Goal: Task Accomplishment & Management: Complete application form

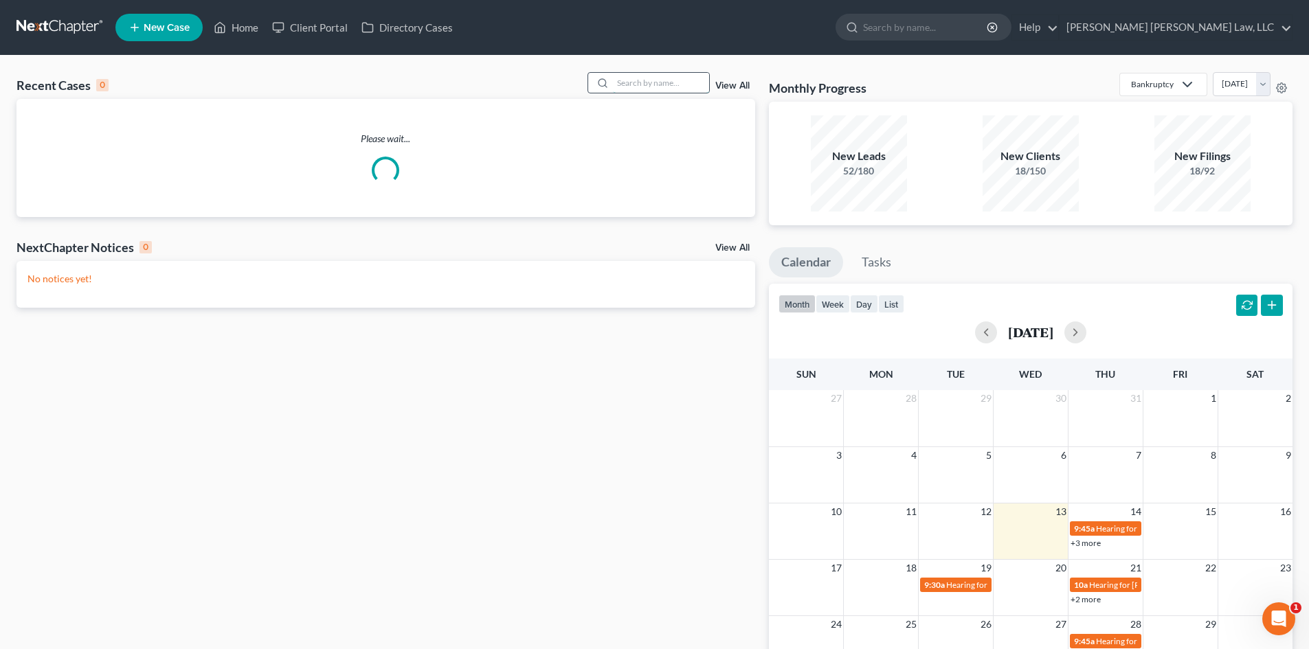
click at [633, 81] on input "search" at bounding box center [661, 83] width 96 height 20
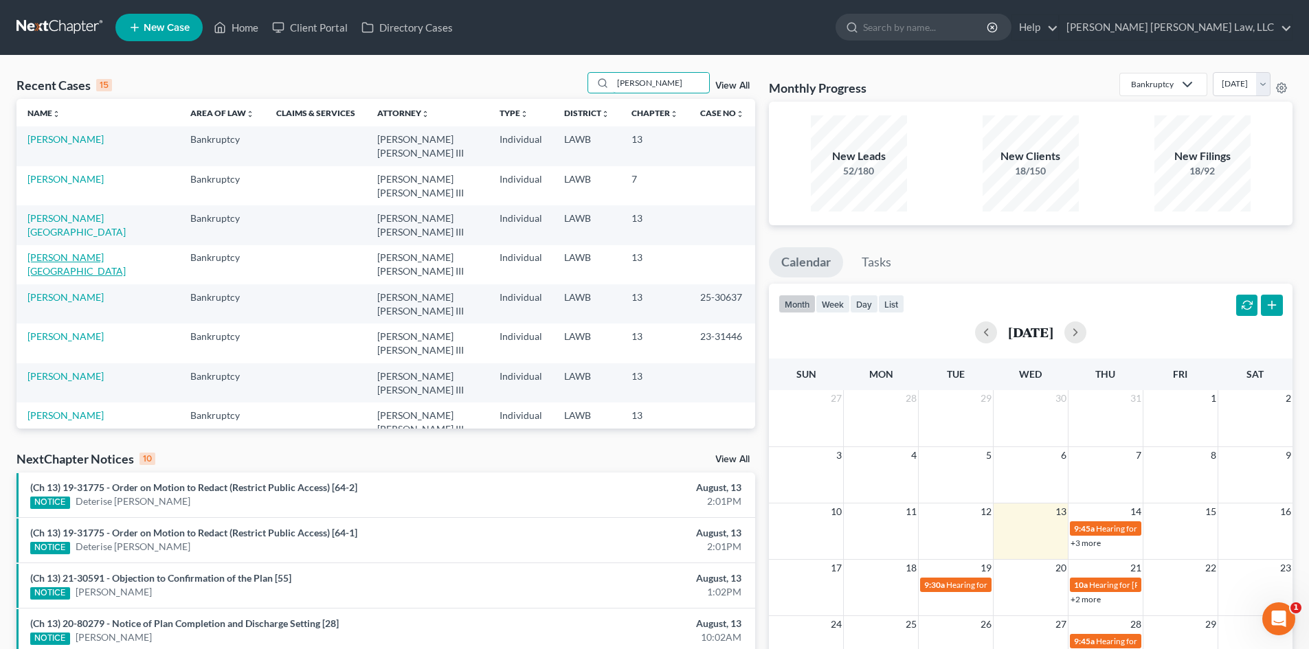
type input "[PERSON_NAME]"
click at [76, 251] on link "[PERSON_NAME][GEOGRAPHIC_DATA]" at bounding box center [76, 263] width 98 height 25
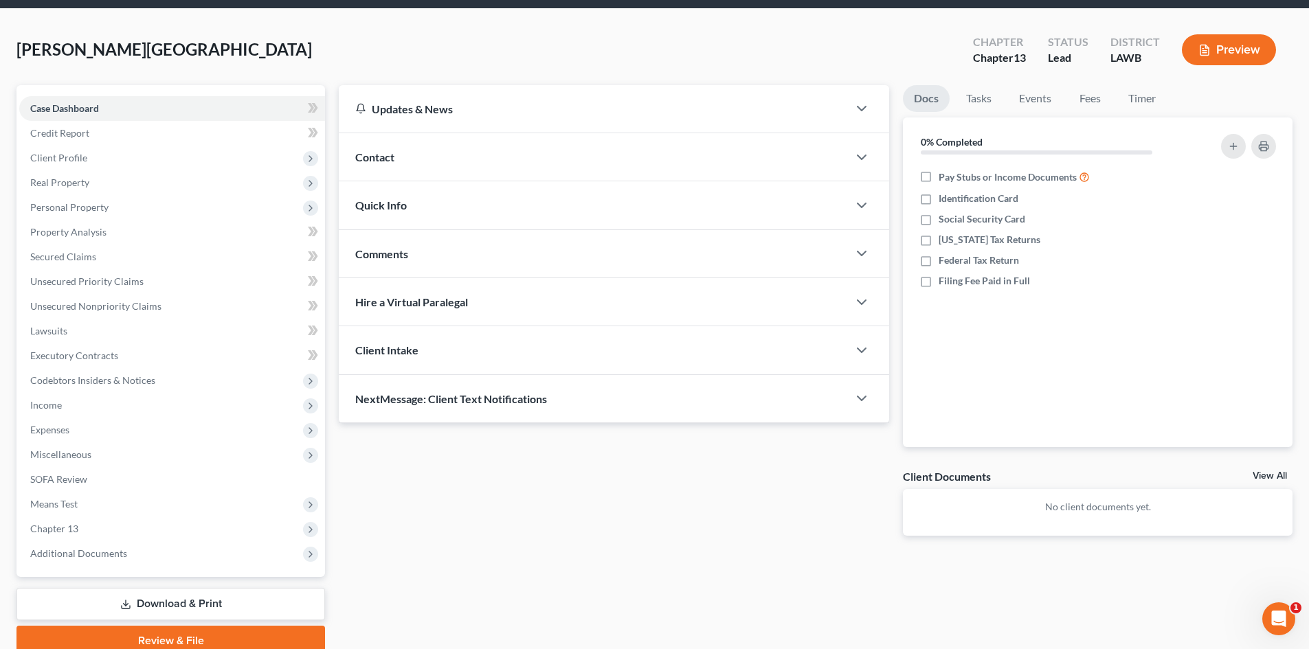
scroll to position [106, 0]
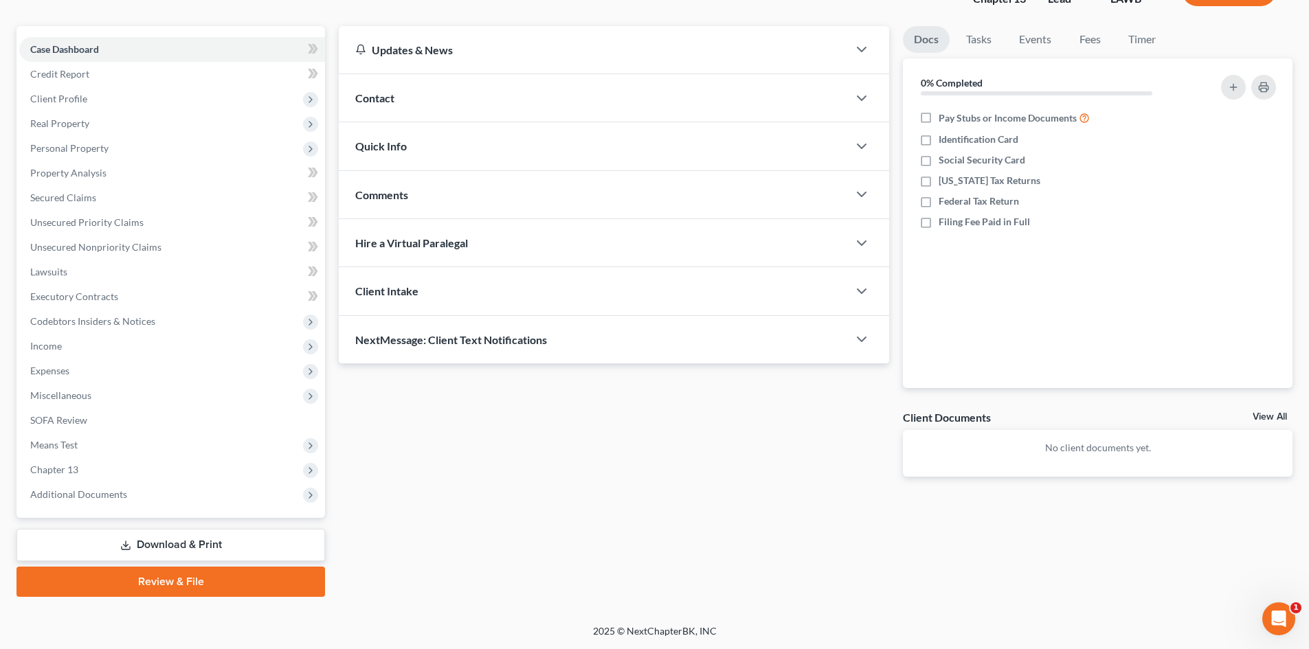
click at [154, 542] on link "Download & Print" at bounding box center [170, 545] width 308 height 32
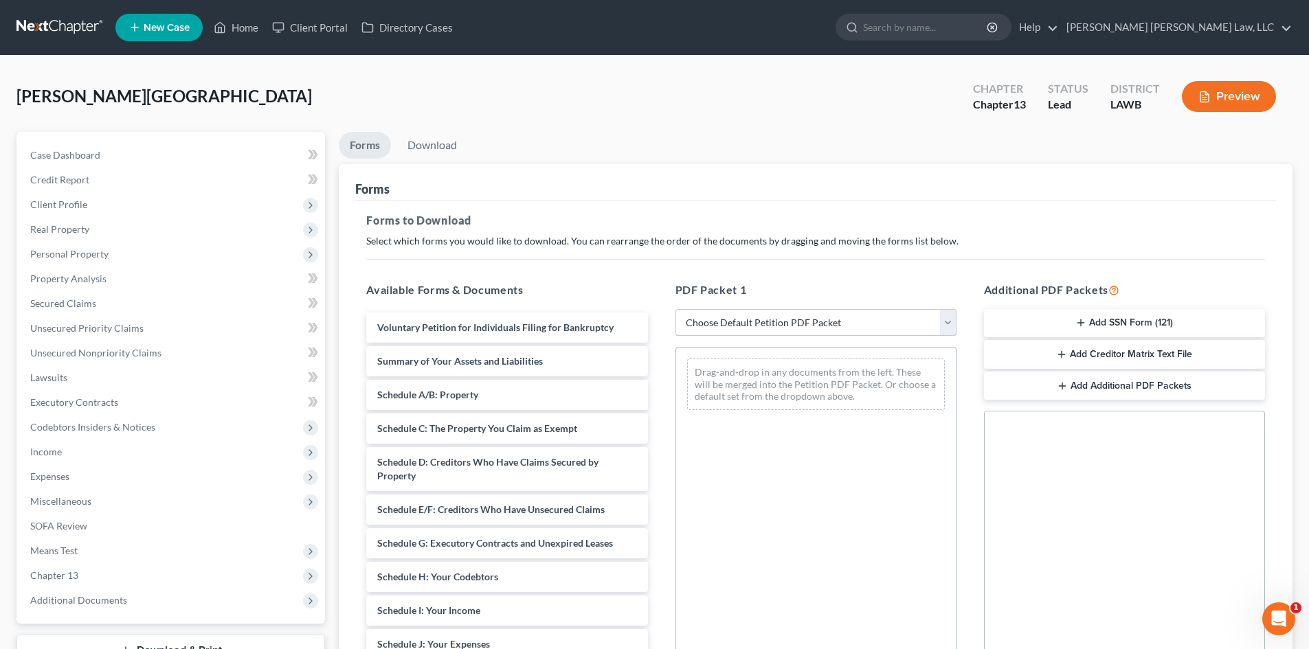
click at [700, 317] on select "Choose Default Petition PDF Packet Complete Bankruptcy Petition (all forms and …" at bounding box center [815, 322] width 281 height 27
click at [675, 309] on select "Choose Default Petition PDF Packet Complete Bankruptcy Petition (all forms and …" at bounding box center [815, 322] width 281 height 27
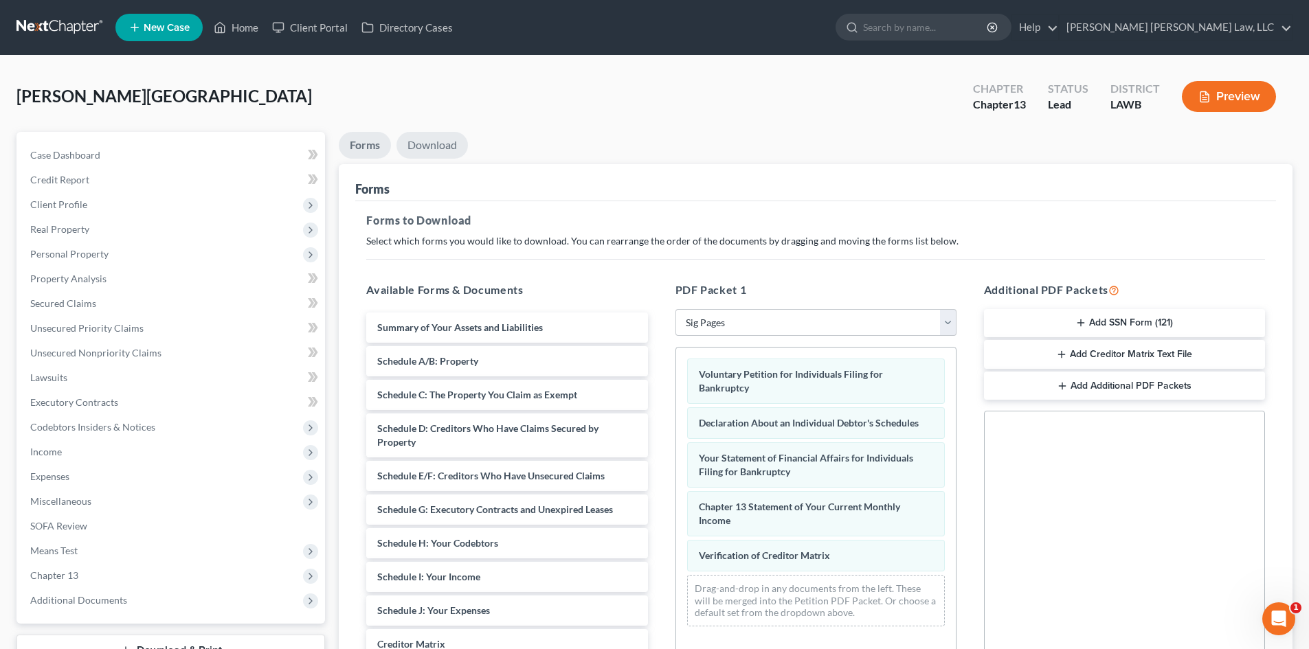
click at [431, 142] on link "Download" at bounding box center [431, 145] width 71 height 27
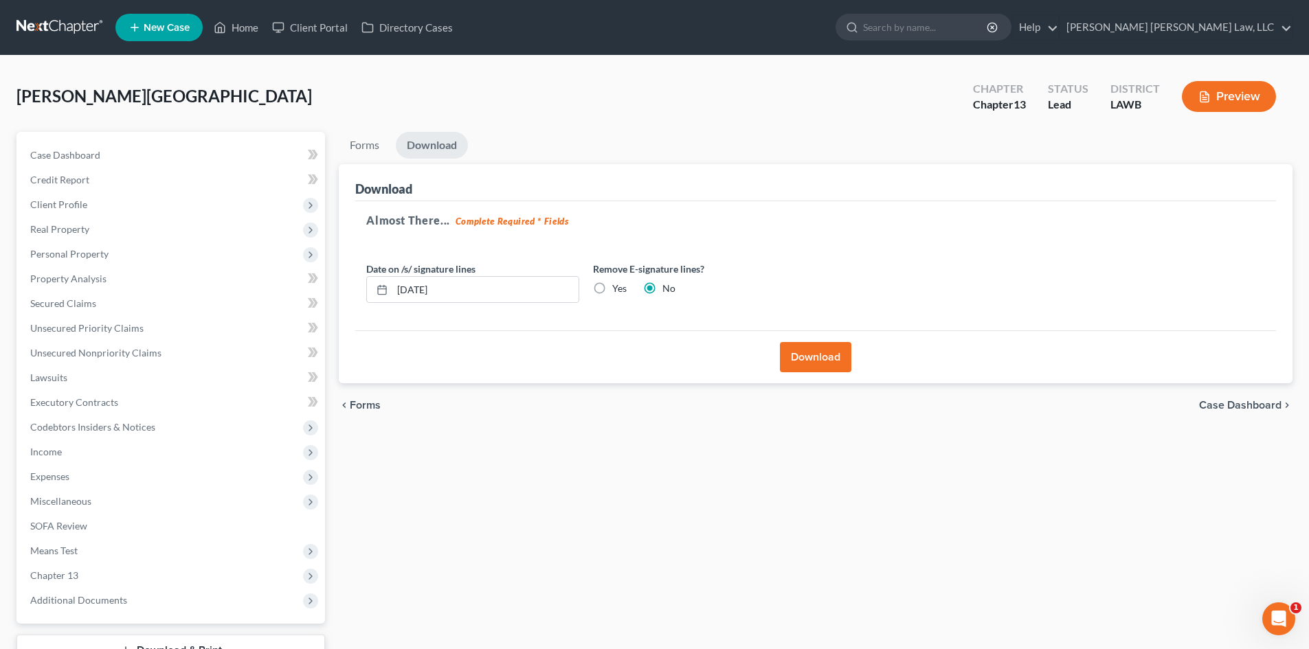
click at [796, 350] on button "Download" at bounding box center [815, 357] width 71 height 30
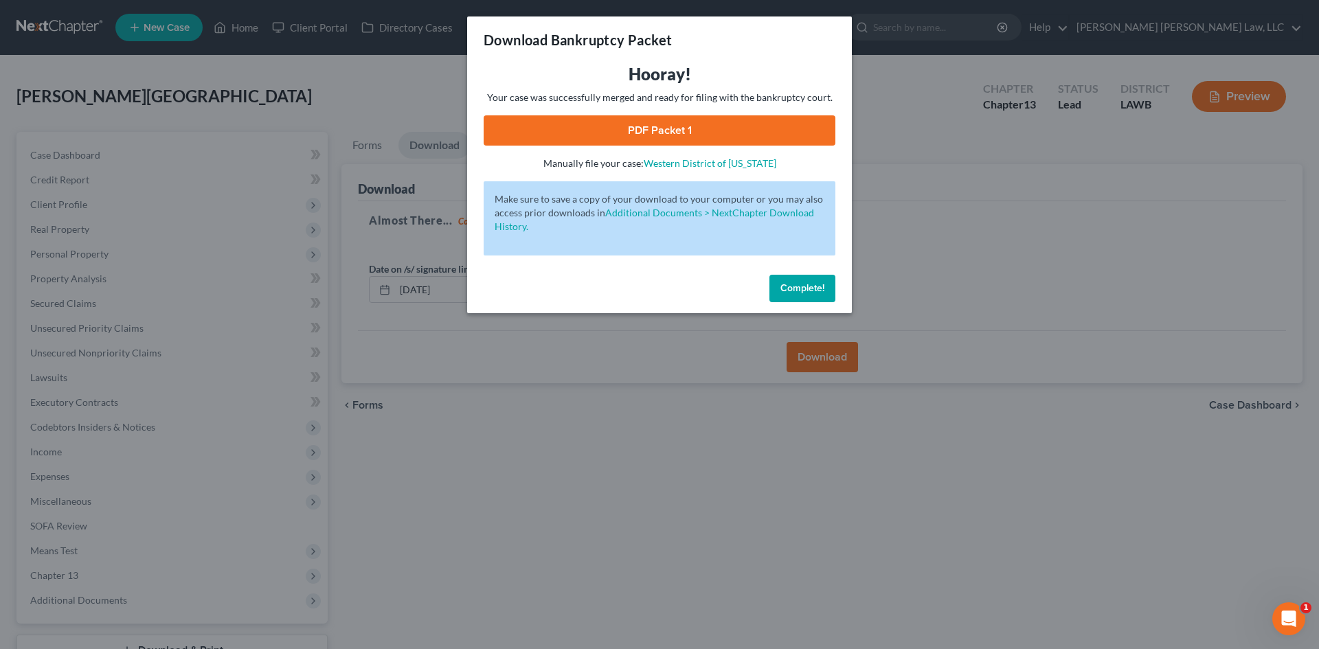
click at [699, 128] on link "PDF Packet 1" at bounding box center [660, 130] width 352 height 30
click at [795, 286] on span "Complete!" at bounding box center [803, 288] width 44 height 12
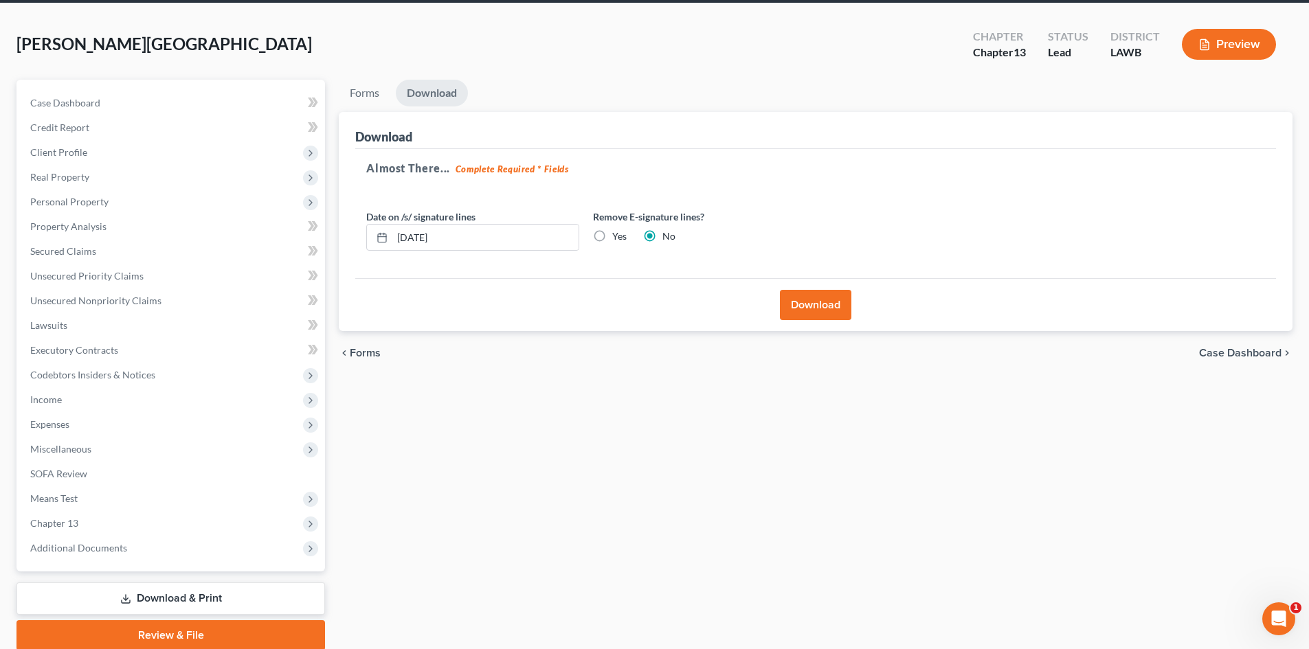
scroll to position [106, 0]
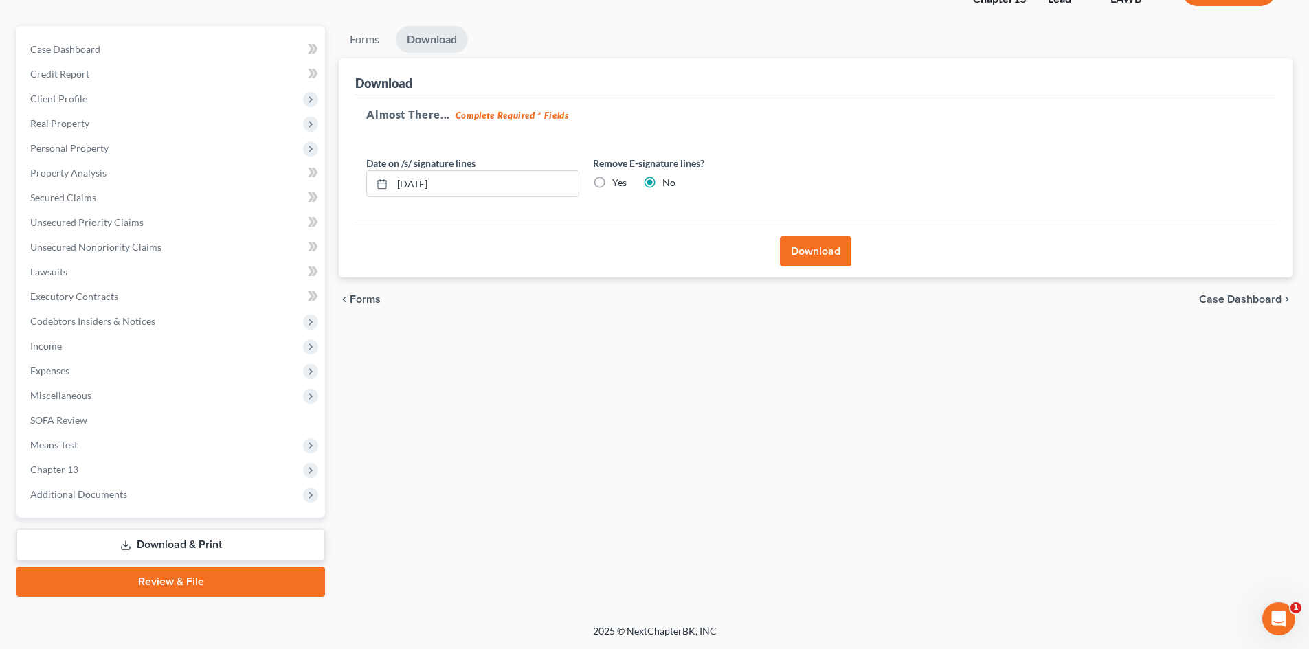
click at [137, 541] on link "Download & Print" at bounding box center [170, 545] width 308 height 32
click at [211, 548] on link "Download & Print" at bounding box center [170, 545] width 308 height 32
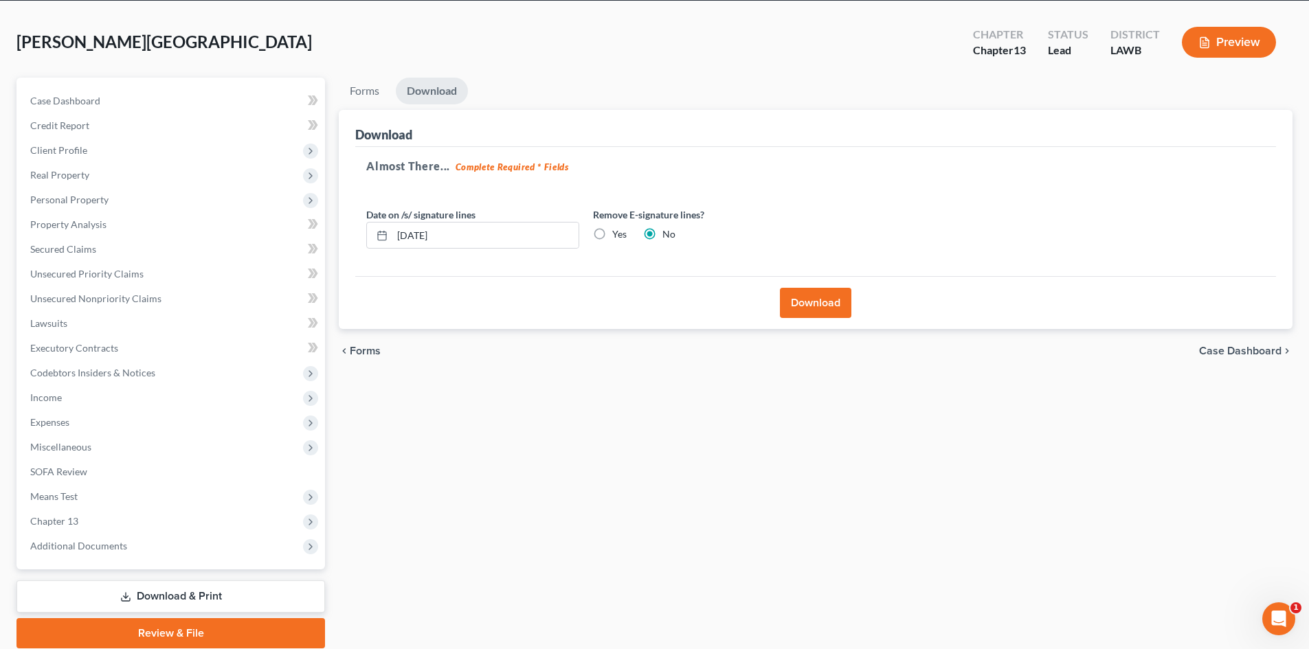
scroll to position [0, 0]
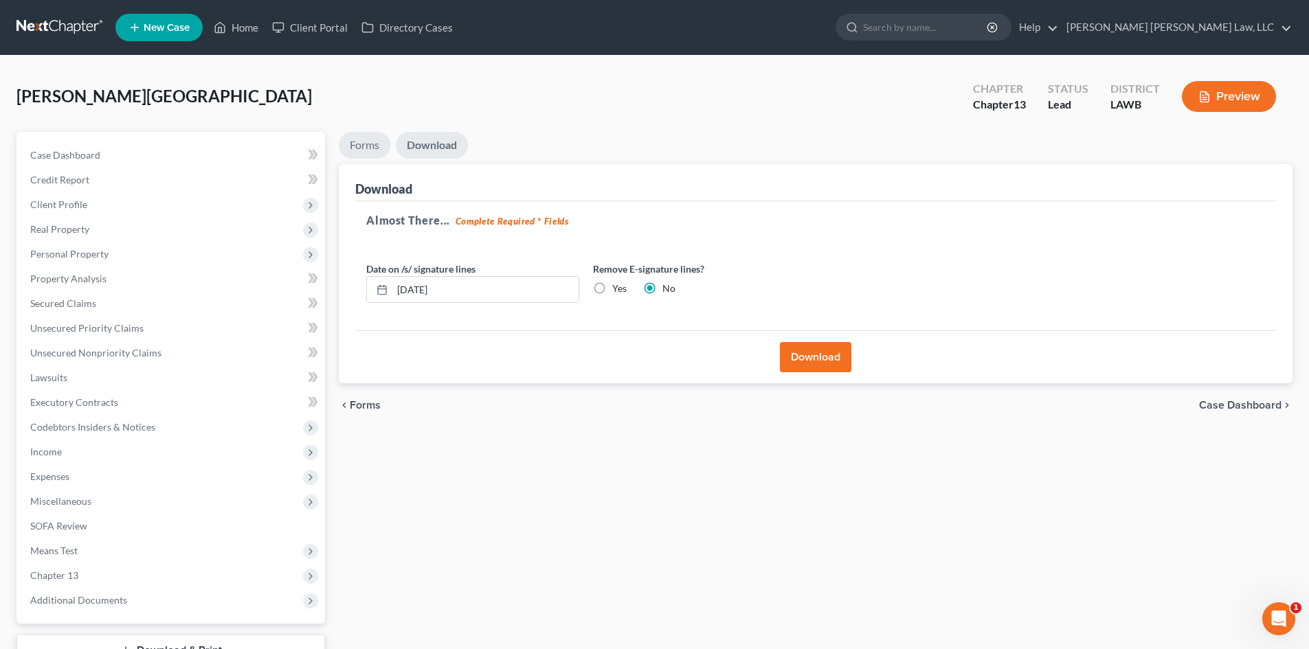
click at [361, 150] on link "Forms" at bounding box center [365, 145] width 52 height 27
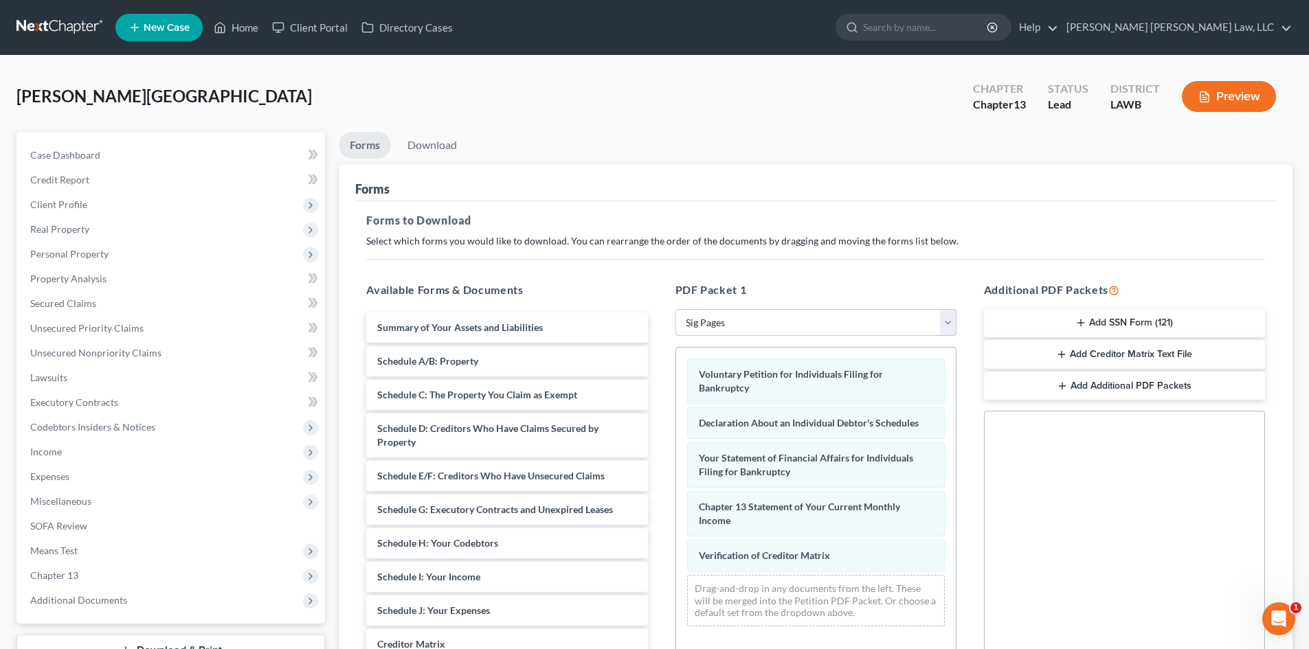
click at [707, 319] on select "Choose Default Petition PDF Packet Complete Bankruptcy Petition (all forms and …" at bounding box center [815, 322] width 281 height 27
select select "3"
click at [675, 309] on select "Choose Default Petition PDF Packet Complete Bankruptcy Petition (all forms and …" at bounding box center [815, 322] width 281 height 27
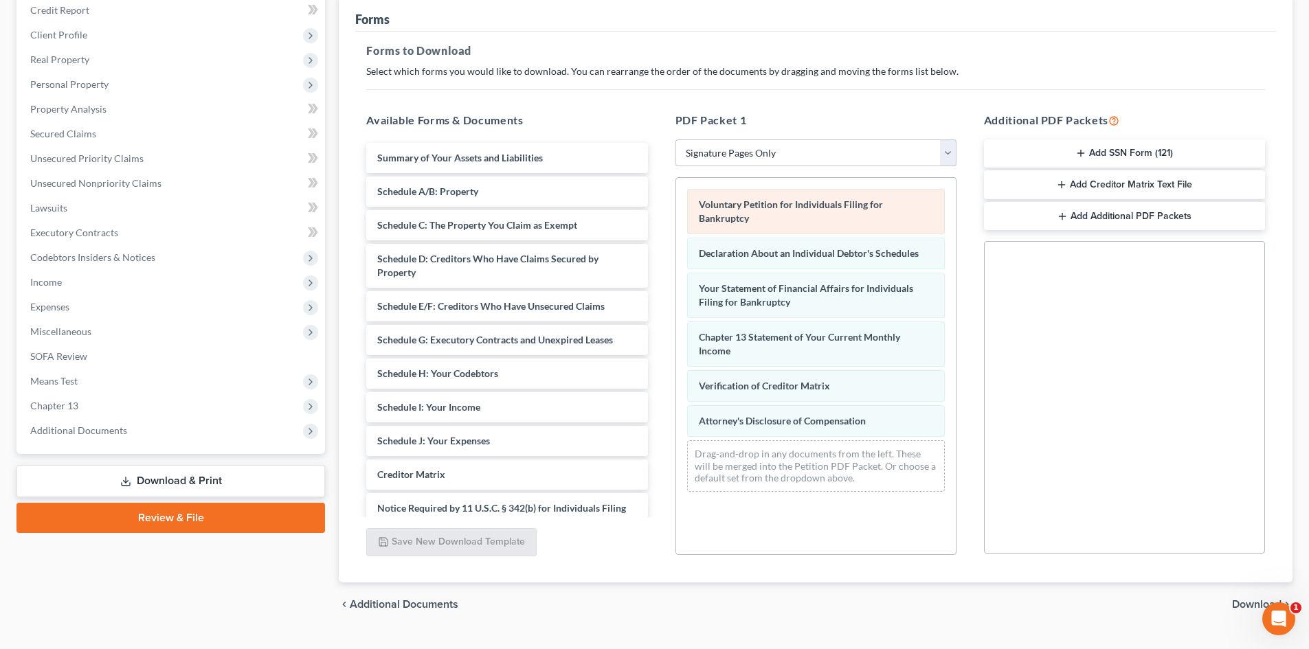
scroll to position [199, 0]
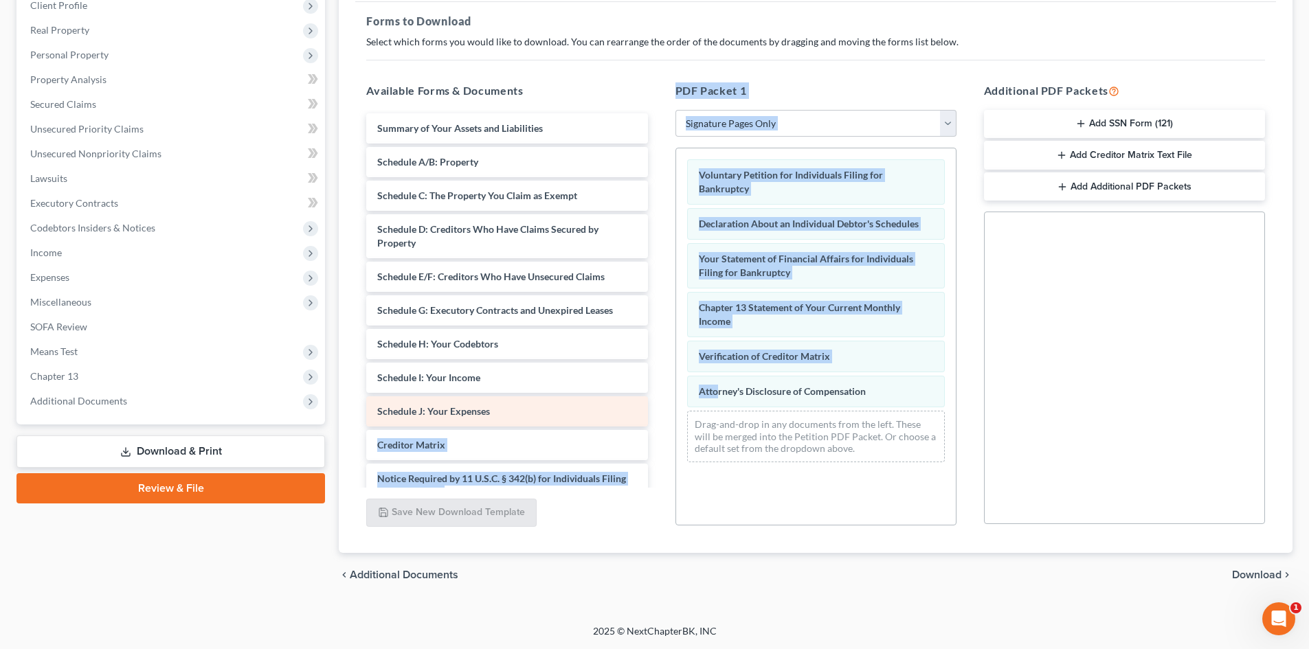
drag, startPoint x: 718, startPoint y: 374, endPoint x: 514, endPoint y: 396, distance: 205.2
click at [514, 396] on div "Available Forms & Documents Summary of Your Assets and Liabilities Schedule A/B…" at bounding box center [815, 304] width 926 height 466
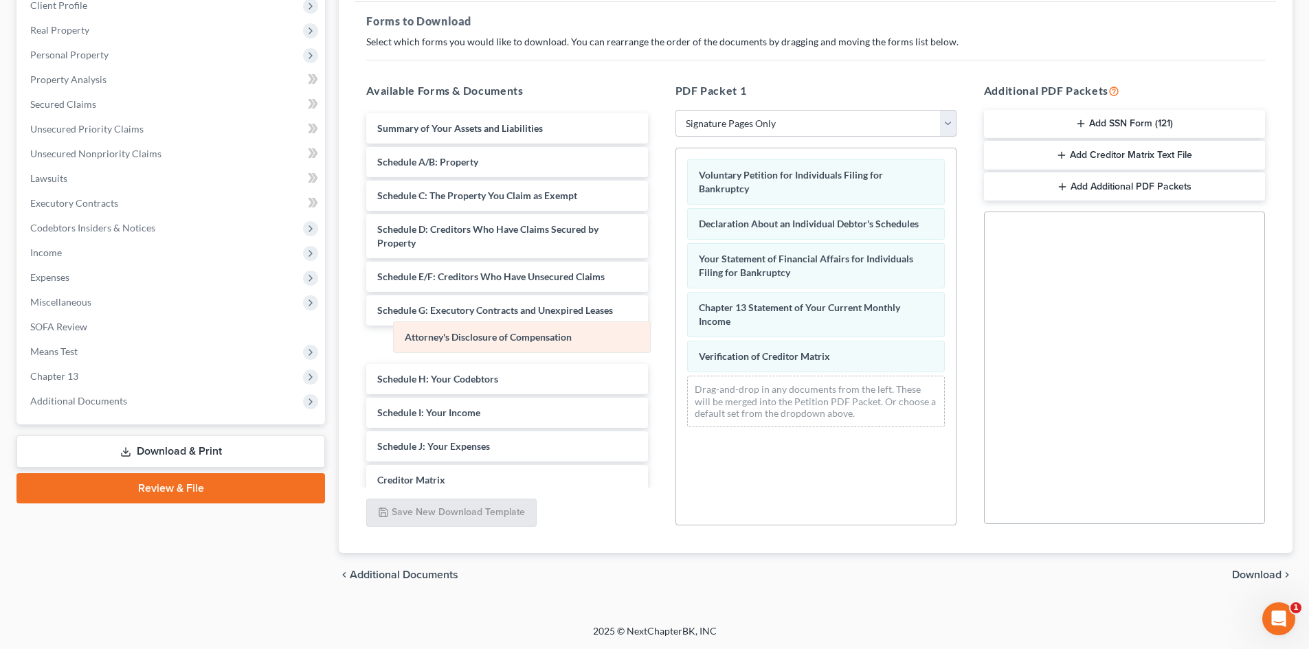
drag, startPoint x: 748, startPoint y: 392, endPoint x: 454, endPoint y: 338, distance: 299.0
click at [676, 338] on div "Attorney's Disclosure of Compensation Voluntary Petition for Individuals Filing…" at bounding box center [816, 293] width 280 height 290
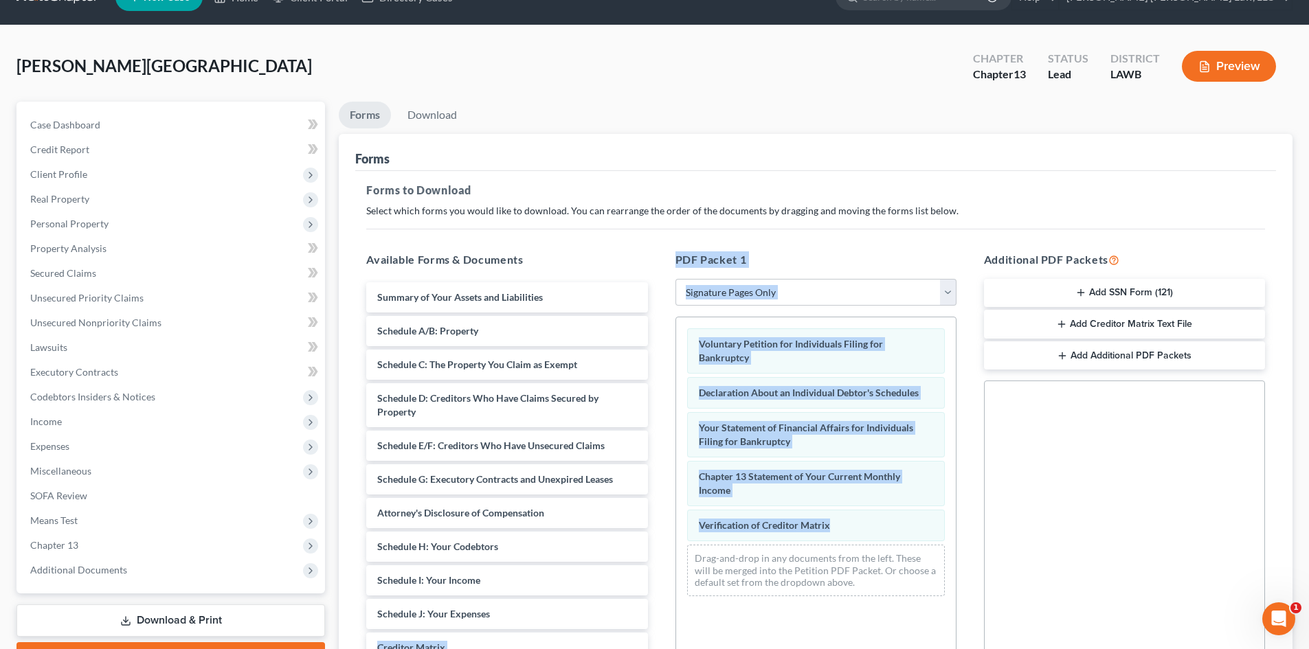
scroll to position [0, 0]
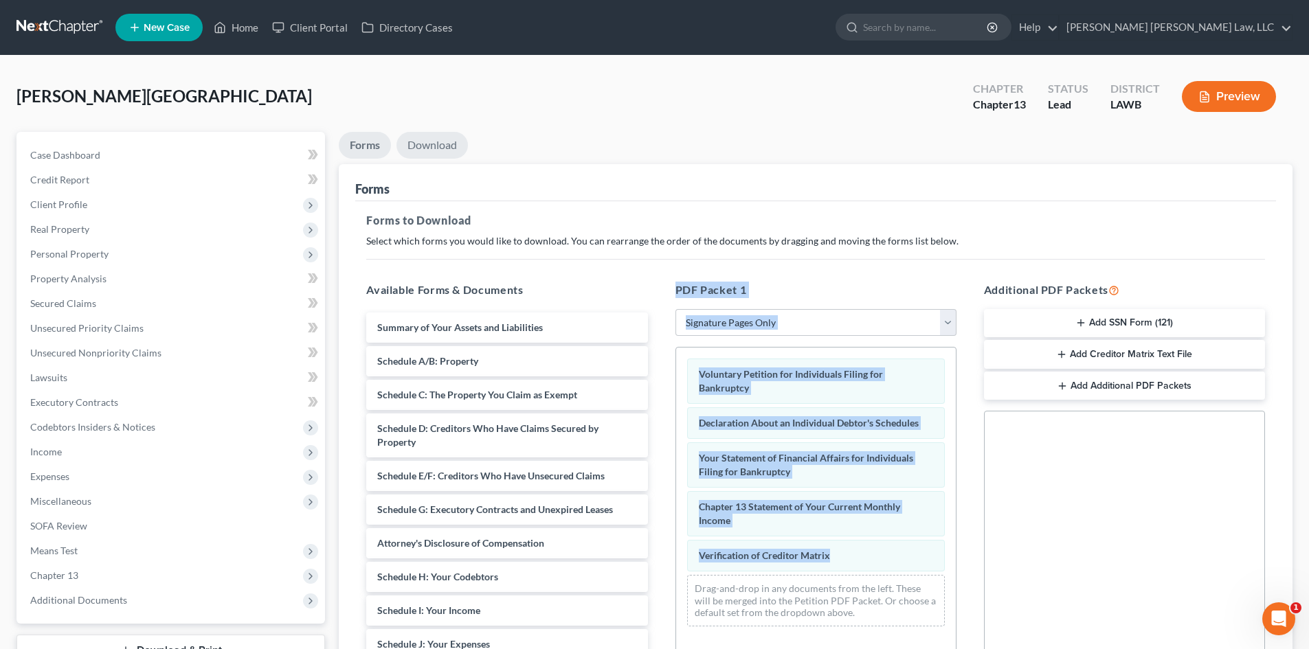
click at [435, 138] on link "Download" at bounding box center [431, 145] width 71 height 27
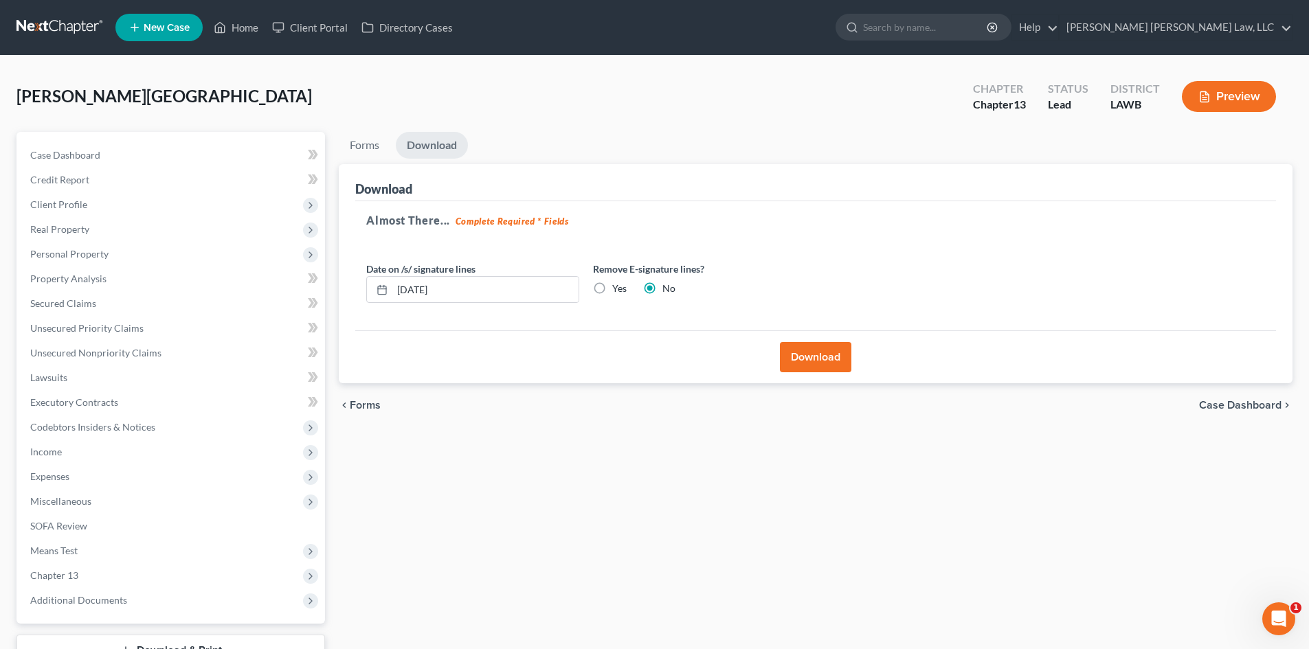
click at [809, 356] on button "Download" at bounding box center [815, 357] width 71 height 30
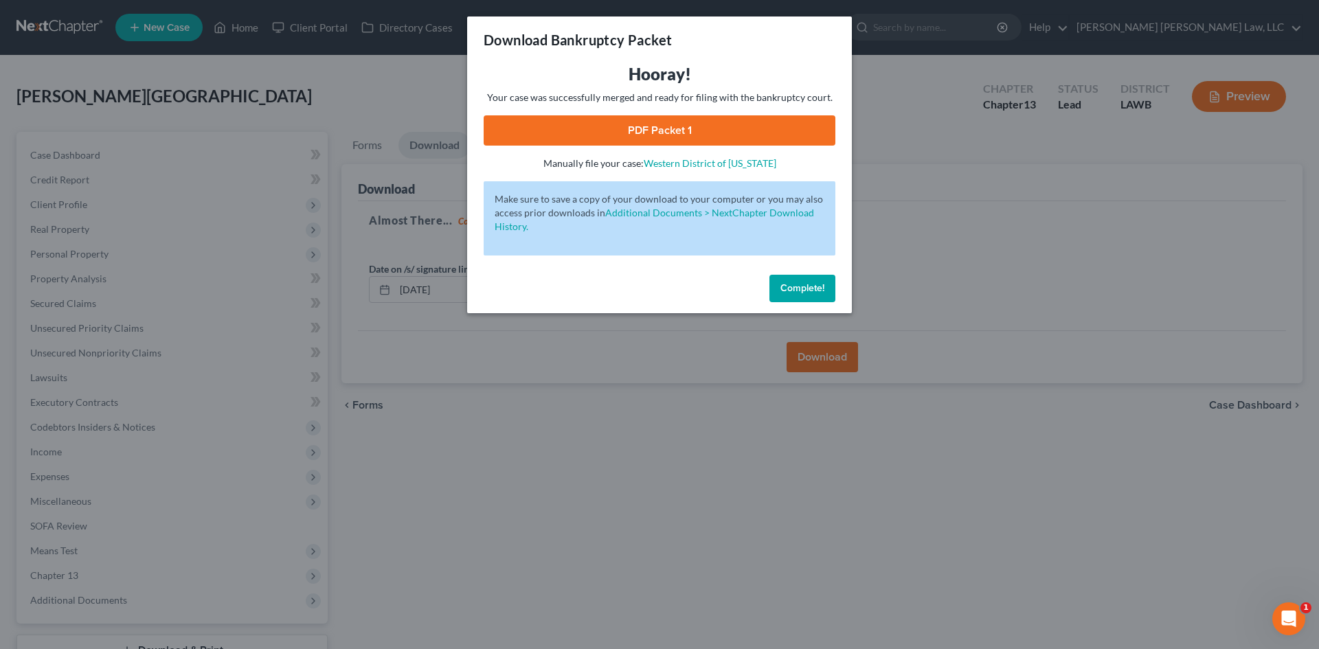
click at [674, 126] on link "PDF Packet 1" at bounding box center [660, 130] width 352 height 30
click at [806, 288] on span "Complete!" at bounding box center [803, 288] width 44 height 12
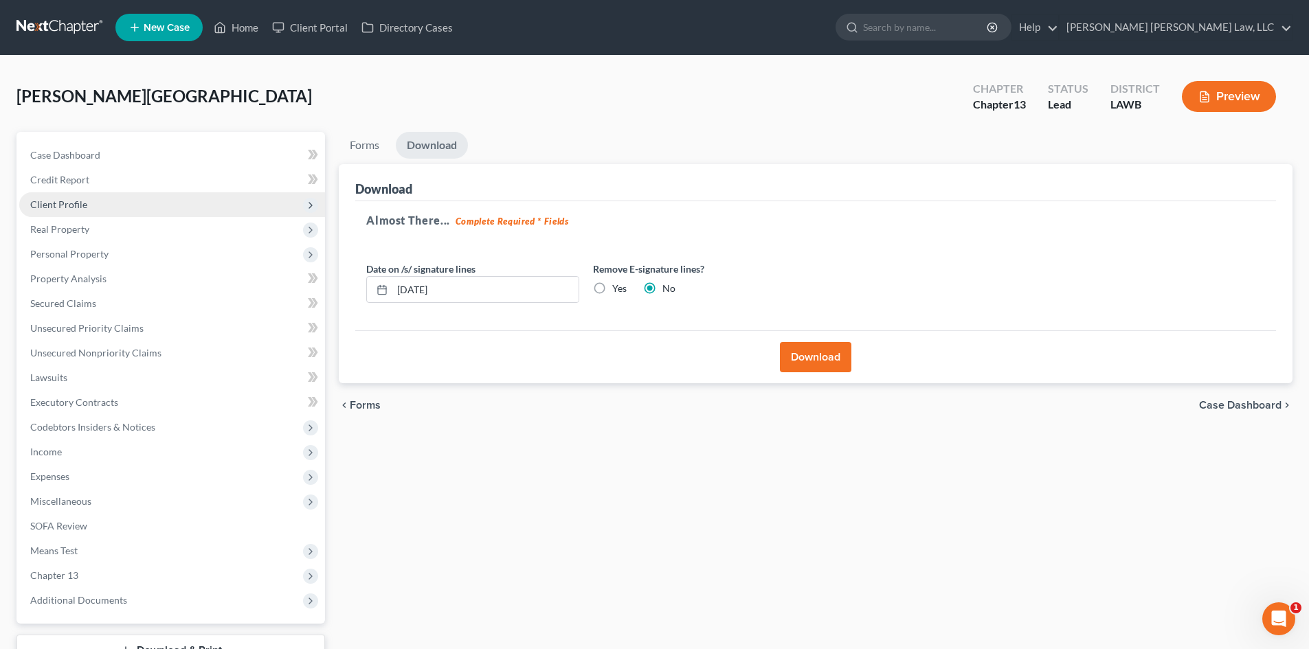
click at [50, 210] on span "Client Profile" at bounding box center [172, 204] width 306 height 25
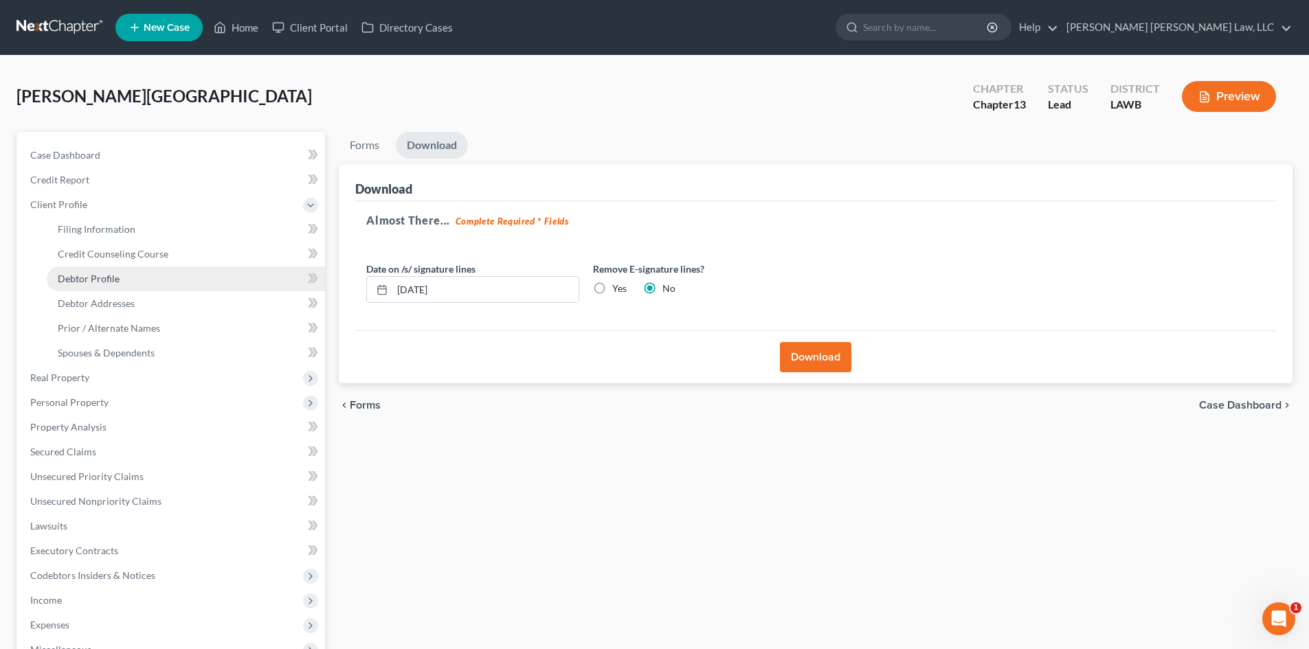
click at [93, 273] on span "Debtor Profile" at bounding box center [89, 279] width 62 height 12
select select "0"
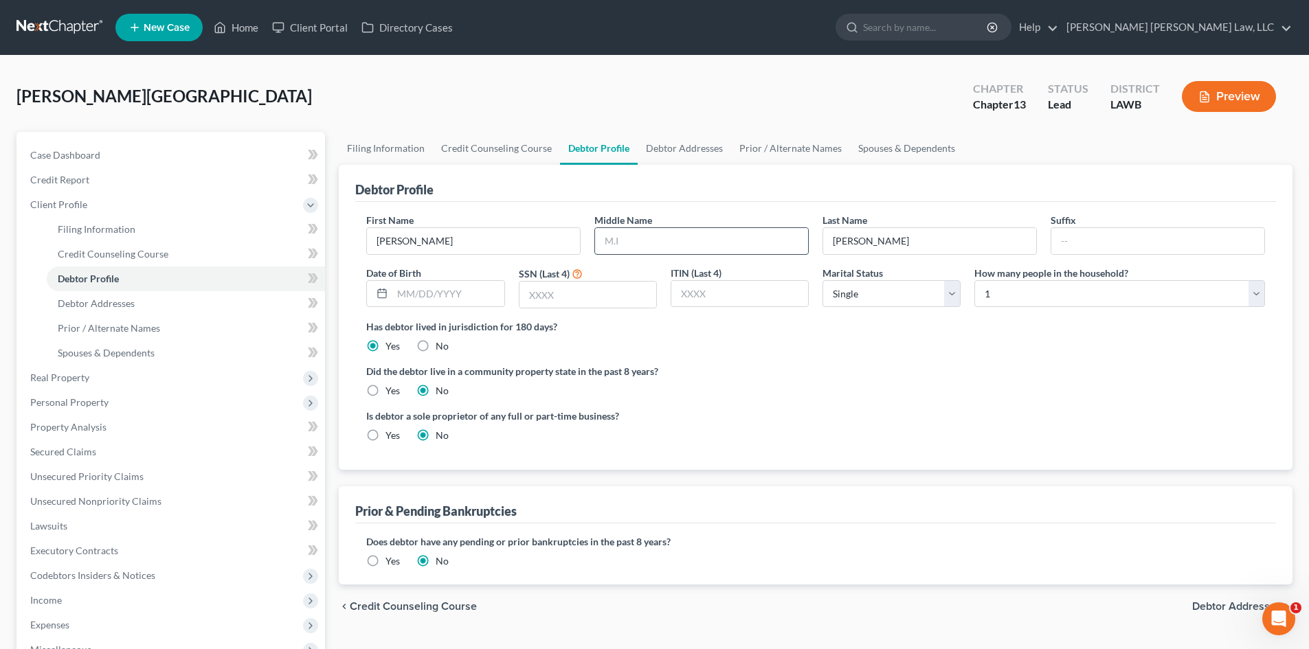
click at [618, 252] on input "text" at bounding box center [701, 241] width 213 height 26
type input "D."
click at [760, 352] on div "Has debtor lived in jurisdiction for 180 days? Yes No Debtor must reside in jur…" at bounding box center [815, 336] width 899 height 34
click at [866, 156] on link "Spouses & Dependents" at bounding box center [906, 148] width 113 height 33
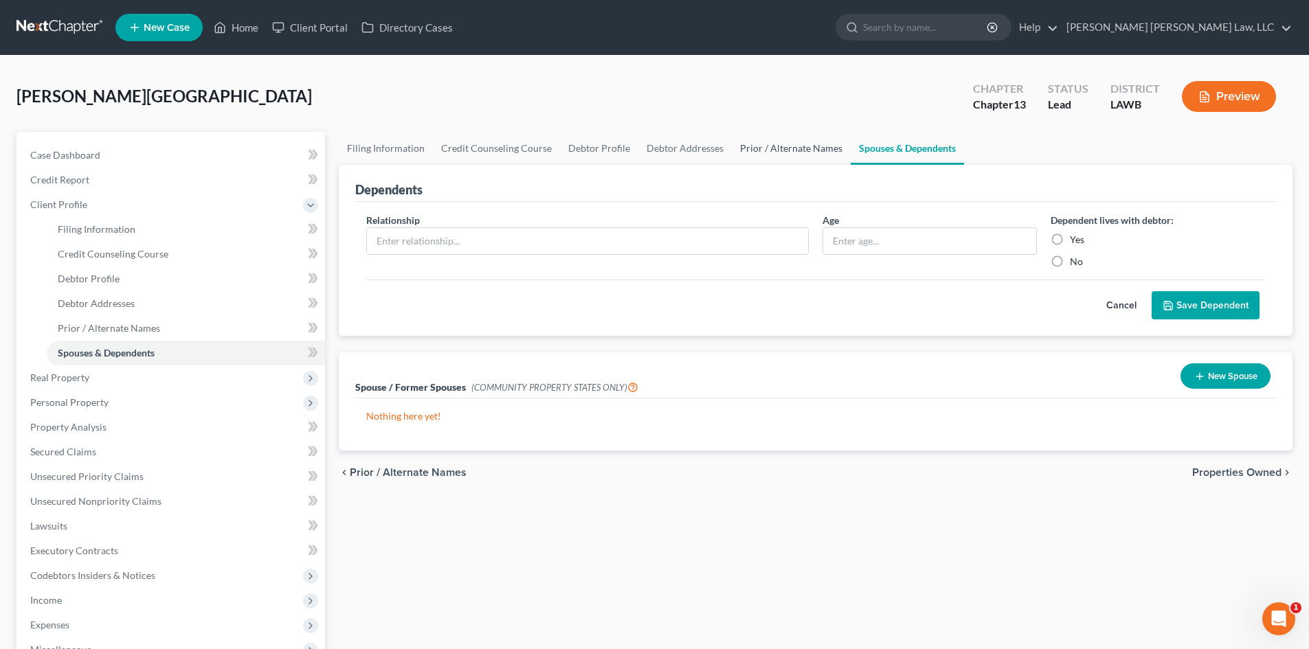
click at [751, 148] on link "Prior / Alternate Names" at bounding box center [791, 148] width 119 height 33
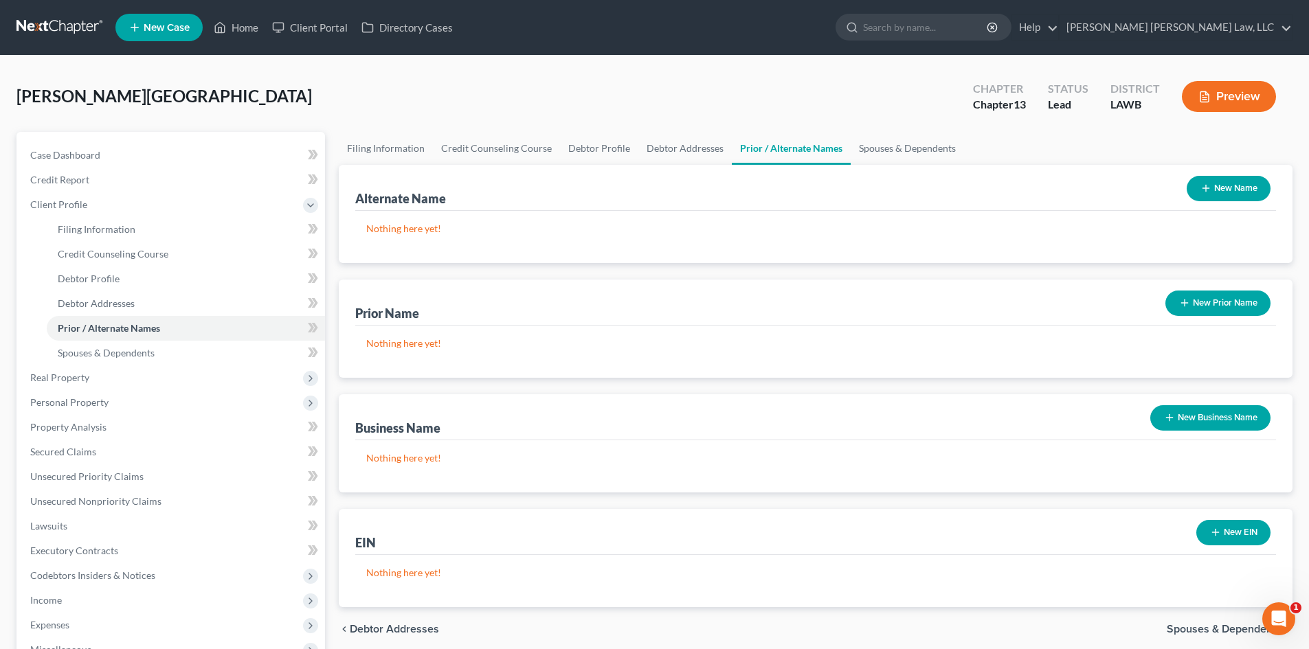
click at [1192, 188] on button "New Name" at bounding box center [1229, 188] width 84 height 25
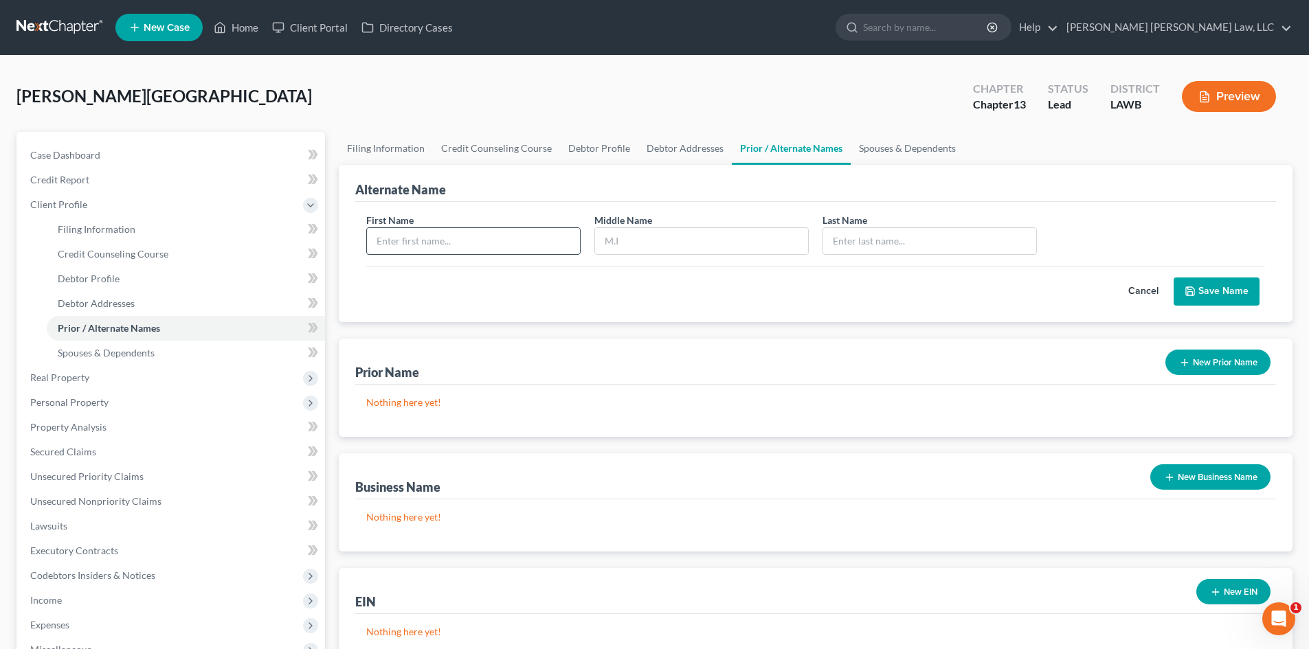
click at [412, 234] on input "text" at bounding box center [473, 241] width 213 height 26
type input "[PERSON_NAME]"
click at [1211, 280] on button "Save Name" at bounding box center [1216, 292] width 86 height 29
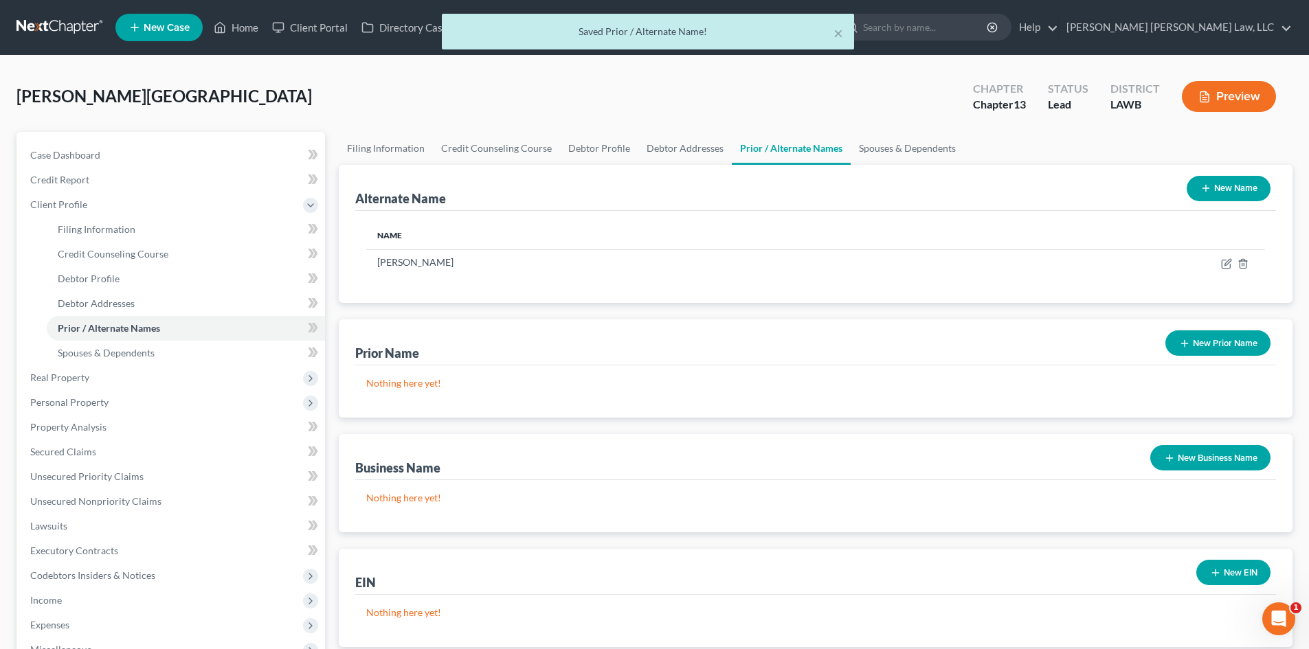
click at [1201, 190] on icon "button" at bounding box center [1205, 188] width 11 height 11
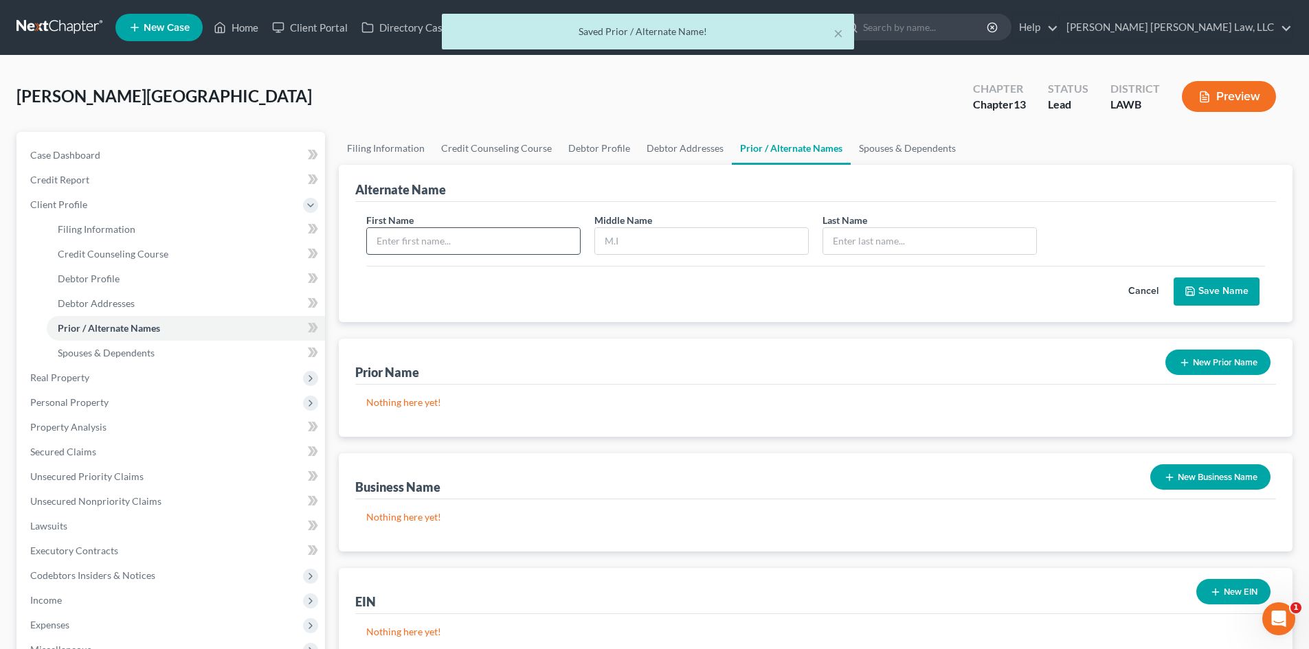
click at [454, 244] on input "text" at bounding box center [473, 241] width 213 height 26
type input "[PERSON_NAME]"
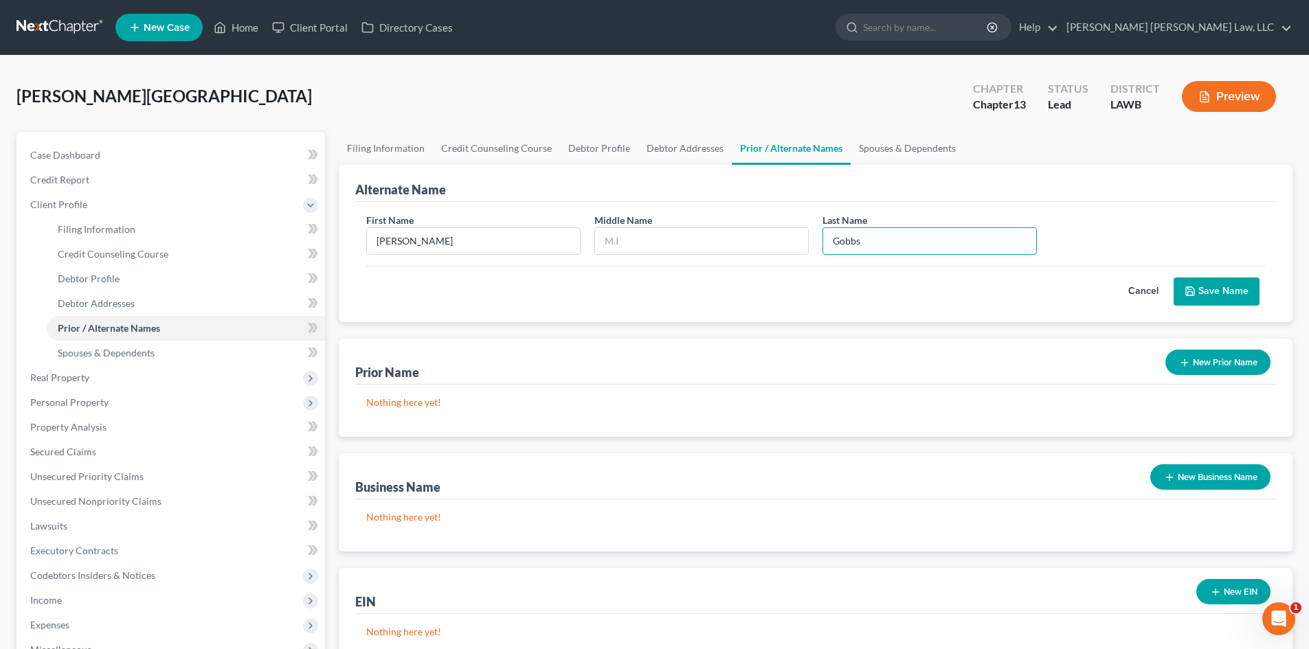
type input "Gobbs"
click at [1212, 287] on button "Save Name" at bounding box center [1216, 292] width 86 height 29
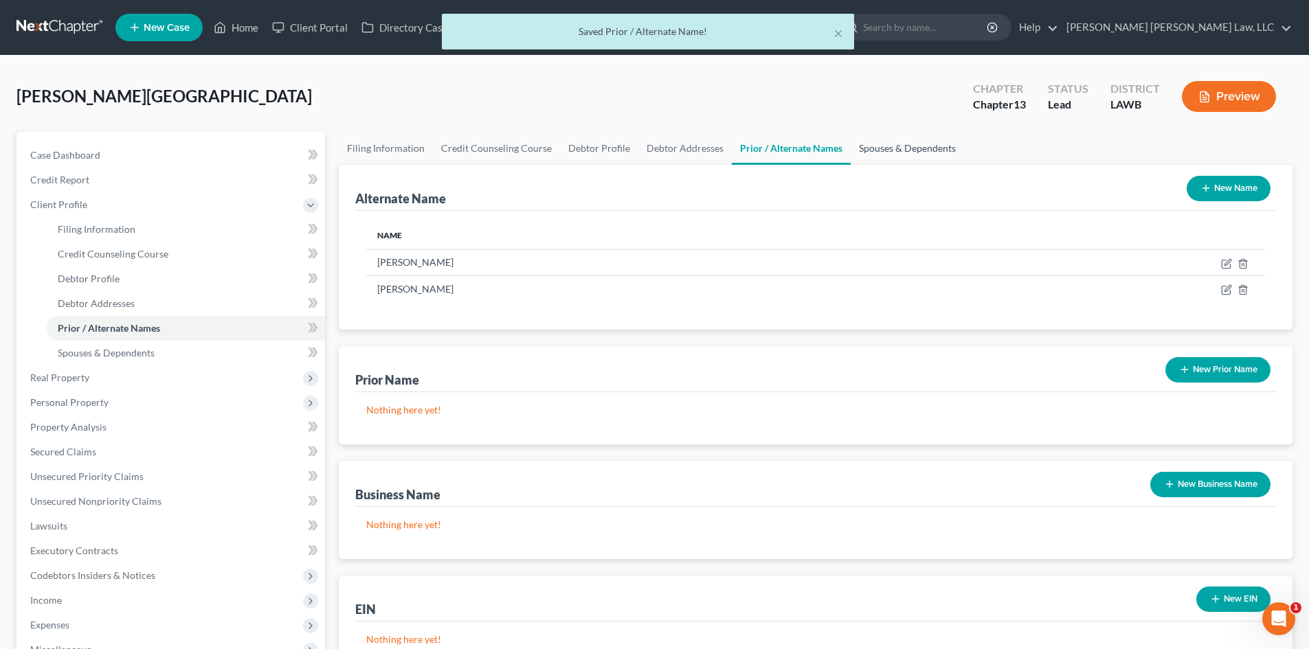
click at [887, 150] on link "Spouses & Dependents" at bounding box center [907, 148] width 113 height 33
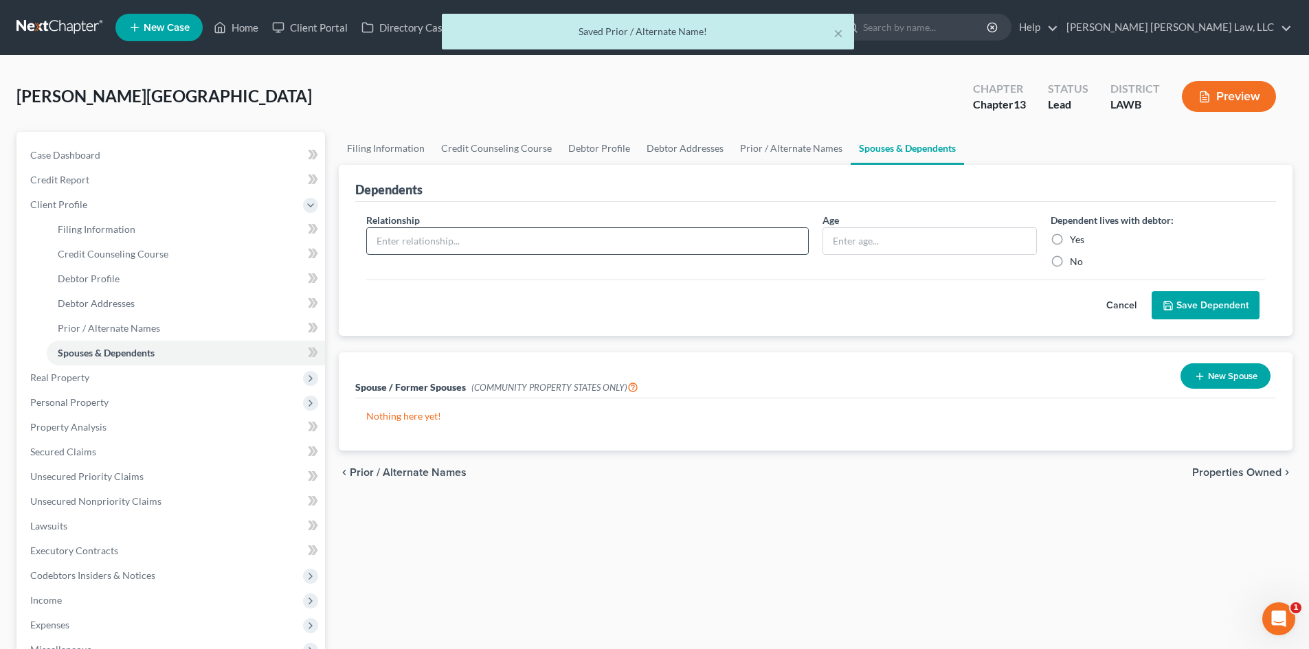
click at [480, 254] on input "text" at bounding box center [587, 241] width 441 height 26
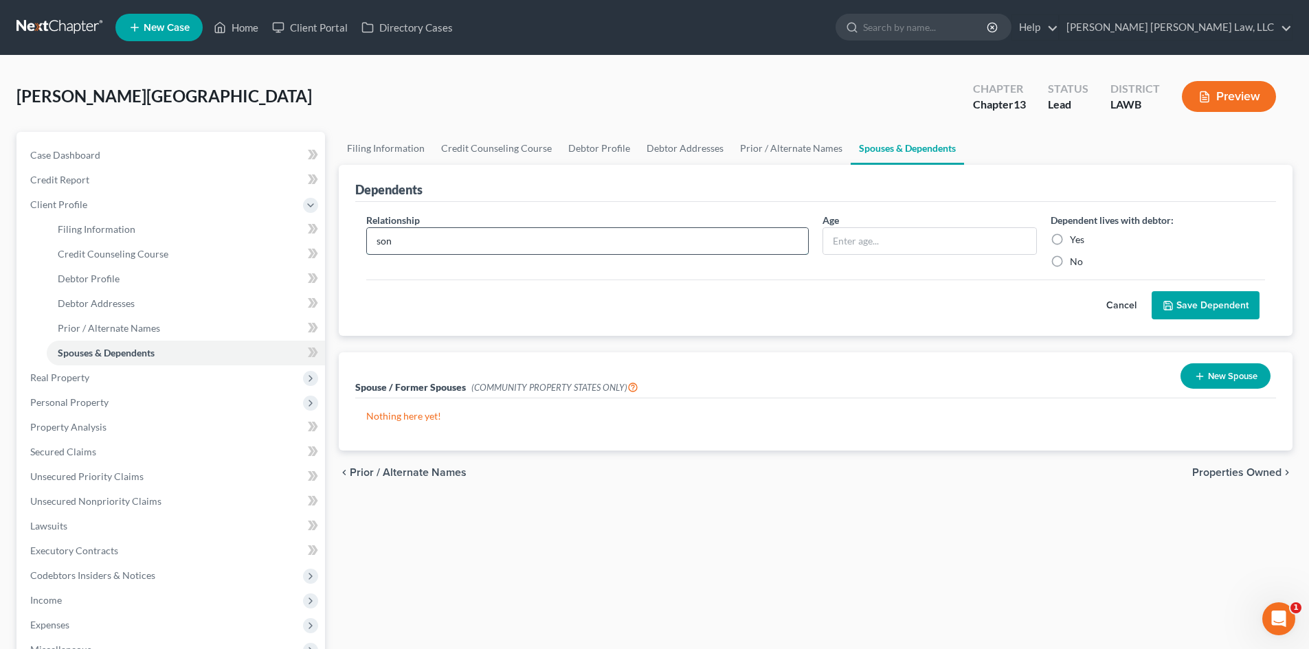
type input "son"
type input "6"
click at [1070, 238] on label "Yes" at bounding box center [1077, 240] width 14 height 14
click at [1075, 238] on input "Yes" at bounding box center [1079, 237] width 9 height 9
radio input "true"
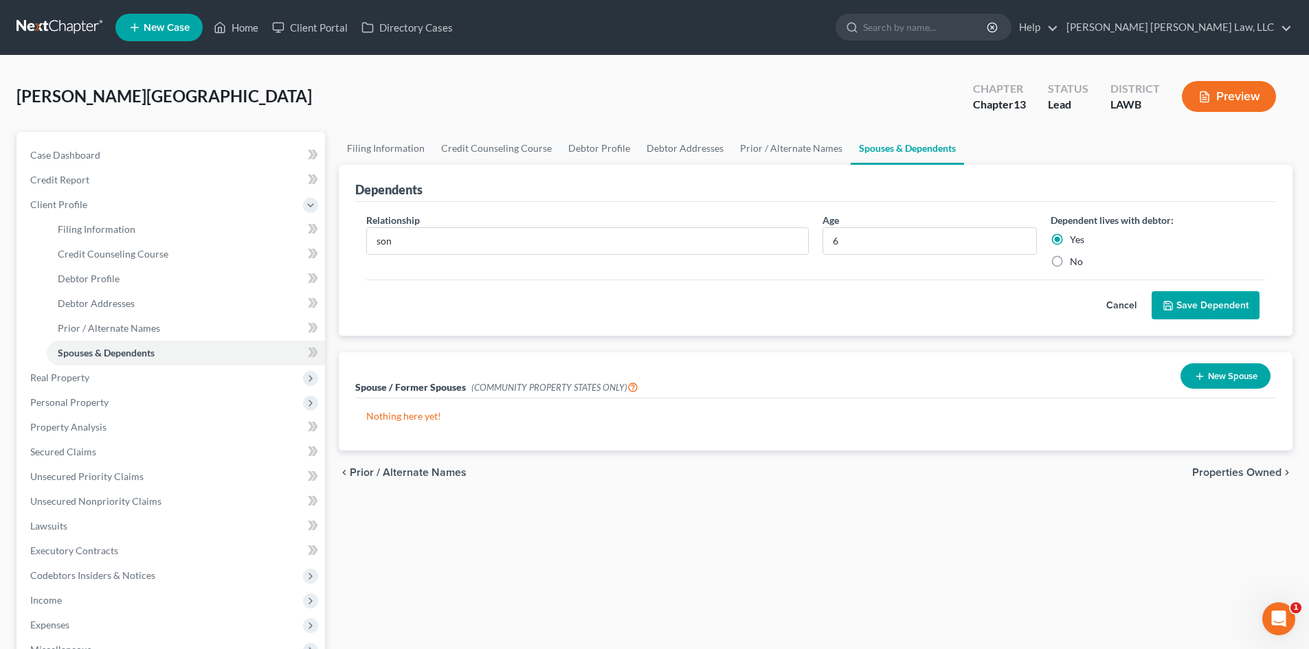
click at [1187, 302] on button "Save Dependent" at bounding box center [1206, 305] width 108 height 29
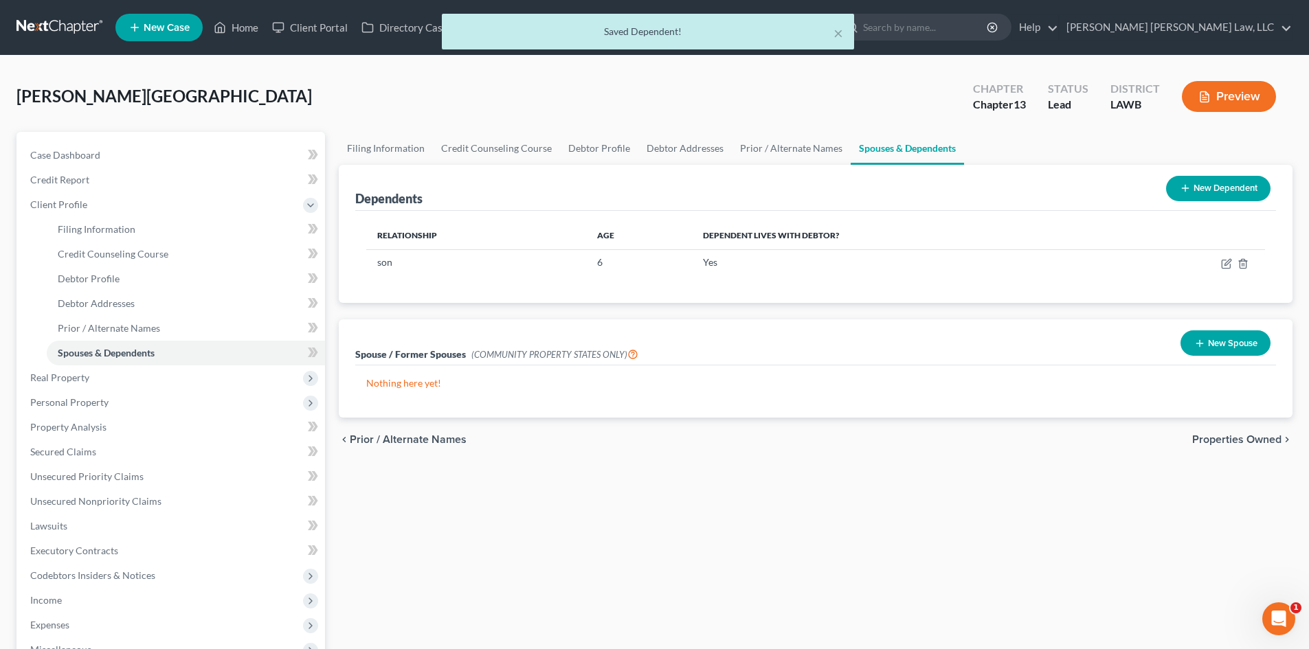
click at [1187, 193] on icon at bounding box center [1185, 188] width 11 height 11
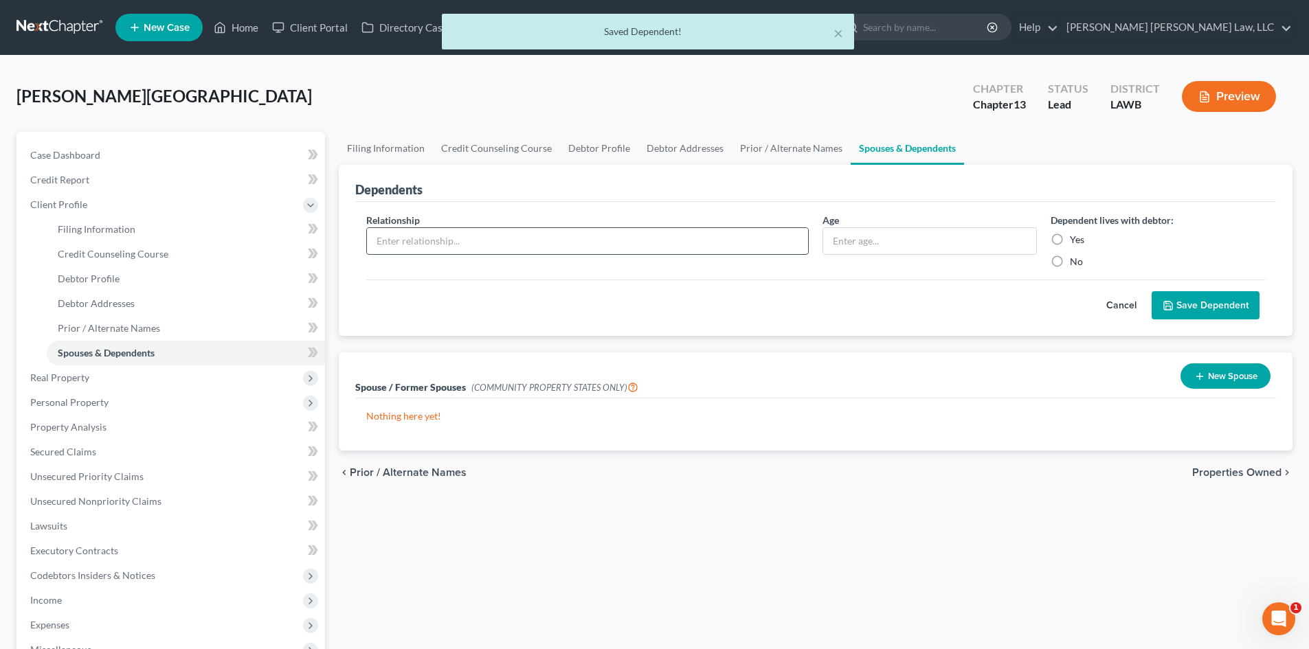
drag, startPoint x: 527, startPoint y: 242, endPoint x: 532, endPoint y: 236, distance: 8.3
click at [527, 242] on input "text" at bounding box center [587, 241] width 441 height 26
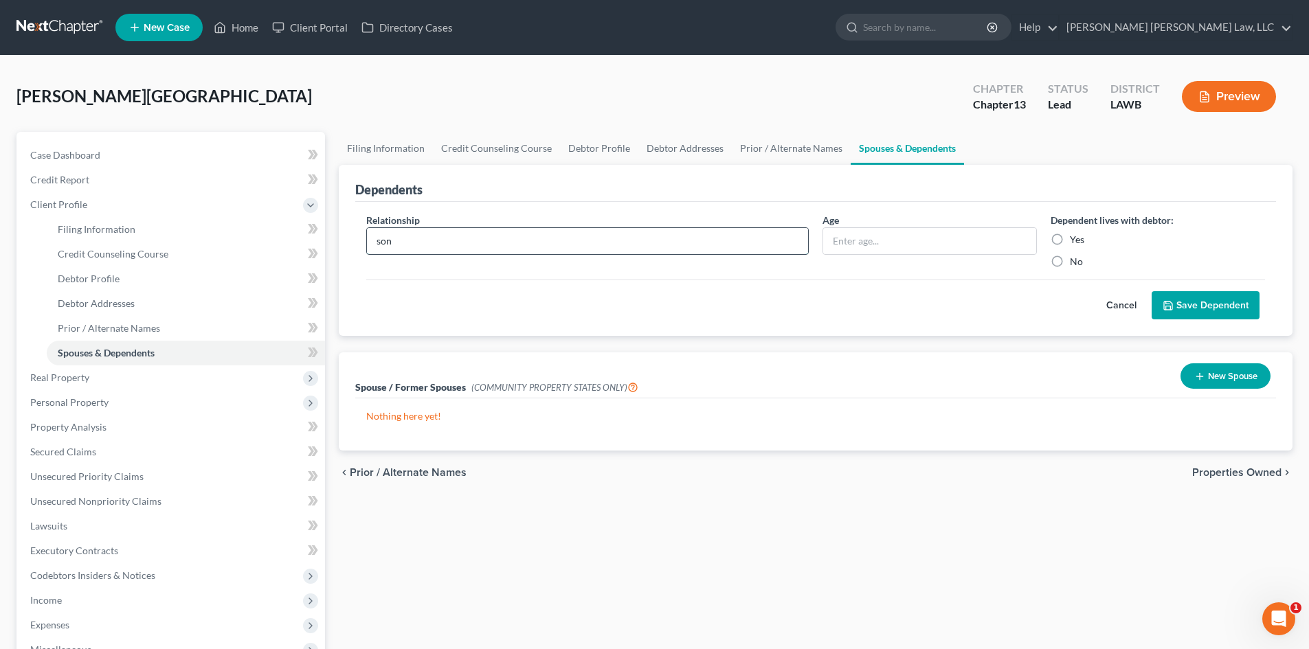
type input "son"
type input "21"
click at [1070, 239] on label "Yes" at bounding box center [1077, 240] width 14 height 14
click at [1075, 239] on input "Yes" at bounding box center [1079, 237] width 9 height 9
radio input "true"
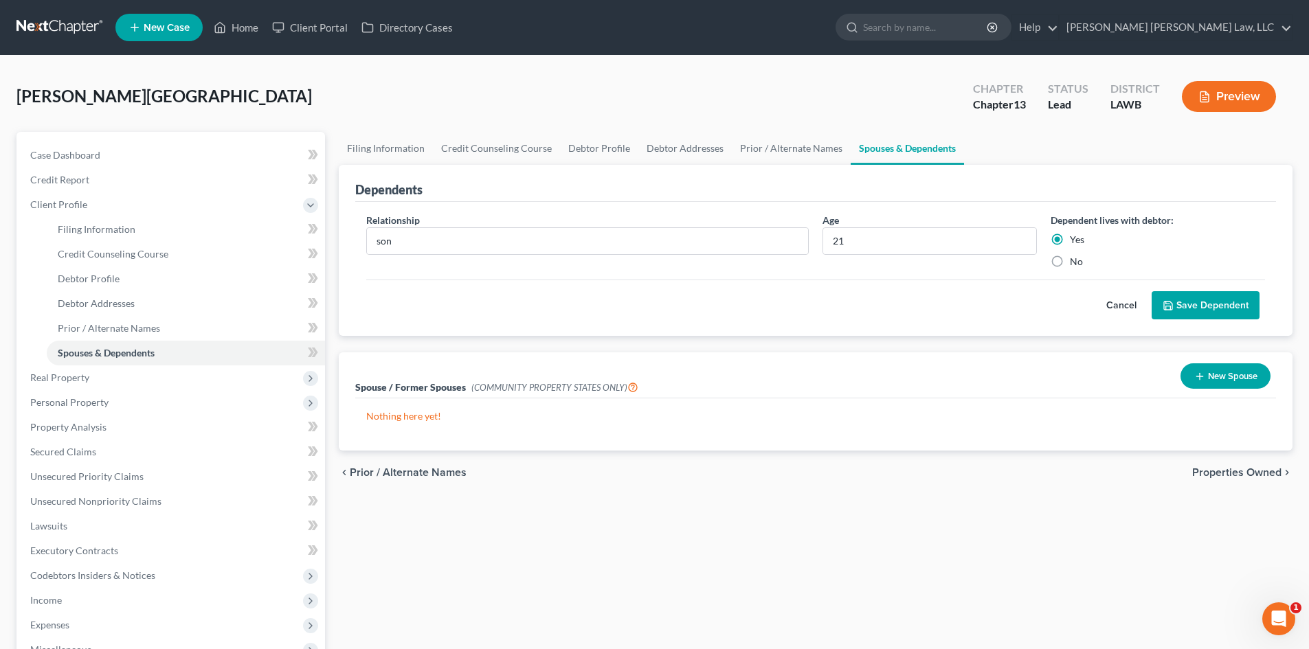
click at [1187, 299] on button "Save Dependent" at bounding box center [1206, 305] width 108 height 29
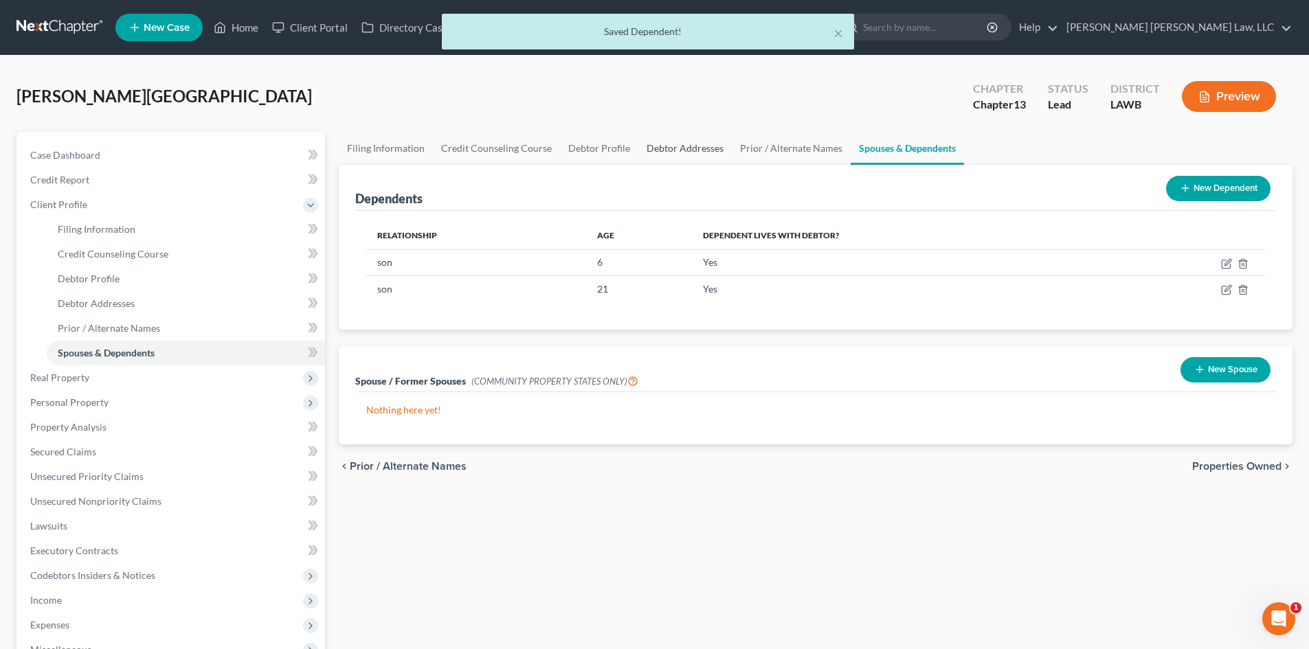
click at [699, 145] on link "Debtor Addresses" at bounding box center [684, 148] width 93 height 33
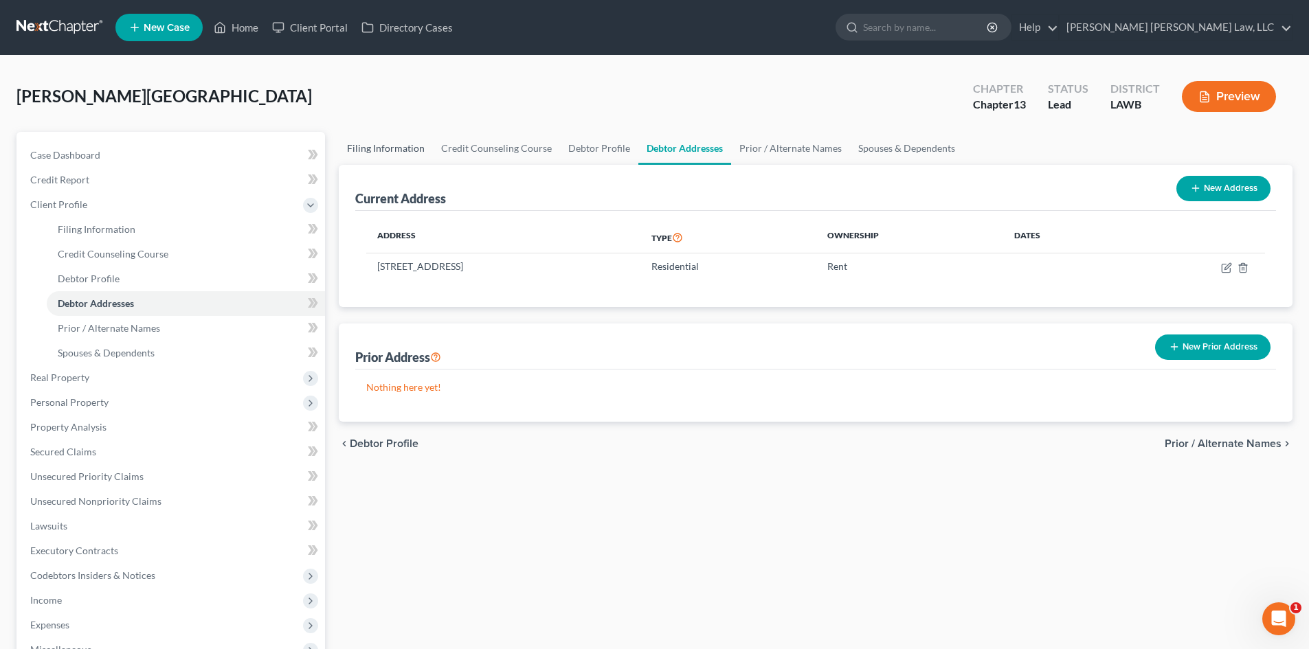
click at [404, 150] on link "Filing Information" at bounding box center [386, 148] width 94 height 33
select select "1"
select select "0"
select select "3"
select select "19"
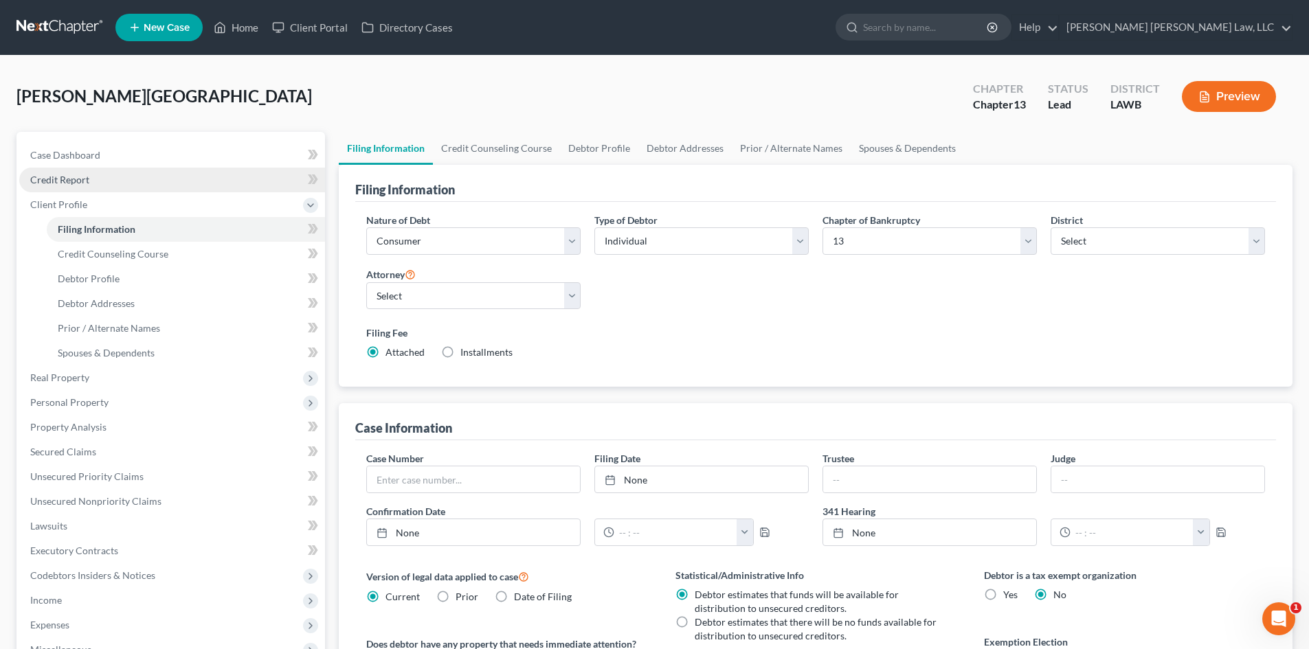
click at [68, 185] on link "Credit Report" at bounding box center [172, 180] width 306 height 25
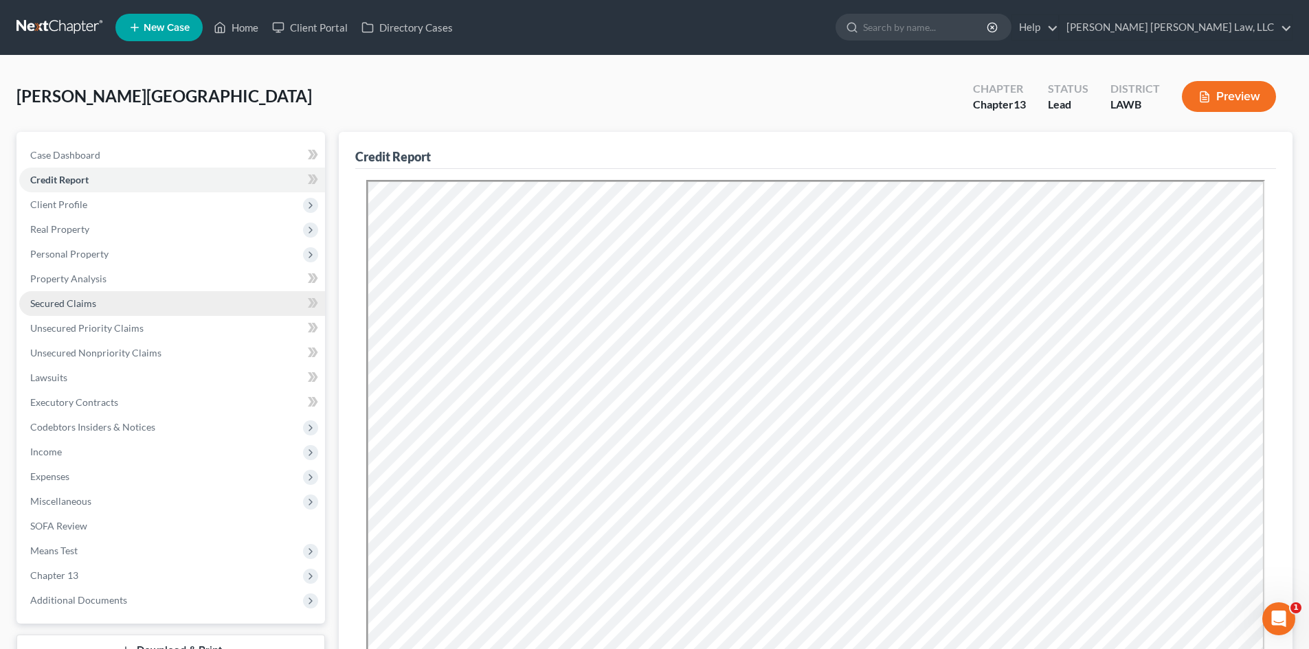
click at [85, 302] on span "Secured Claims" at bounding box center [63, 303] width 66 height 12
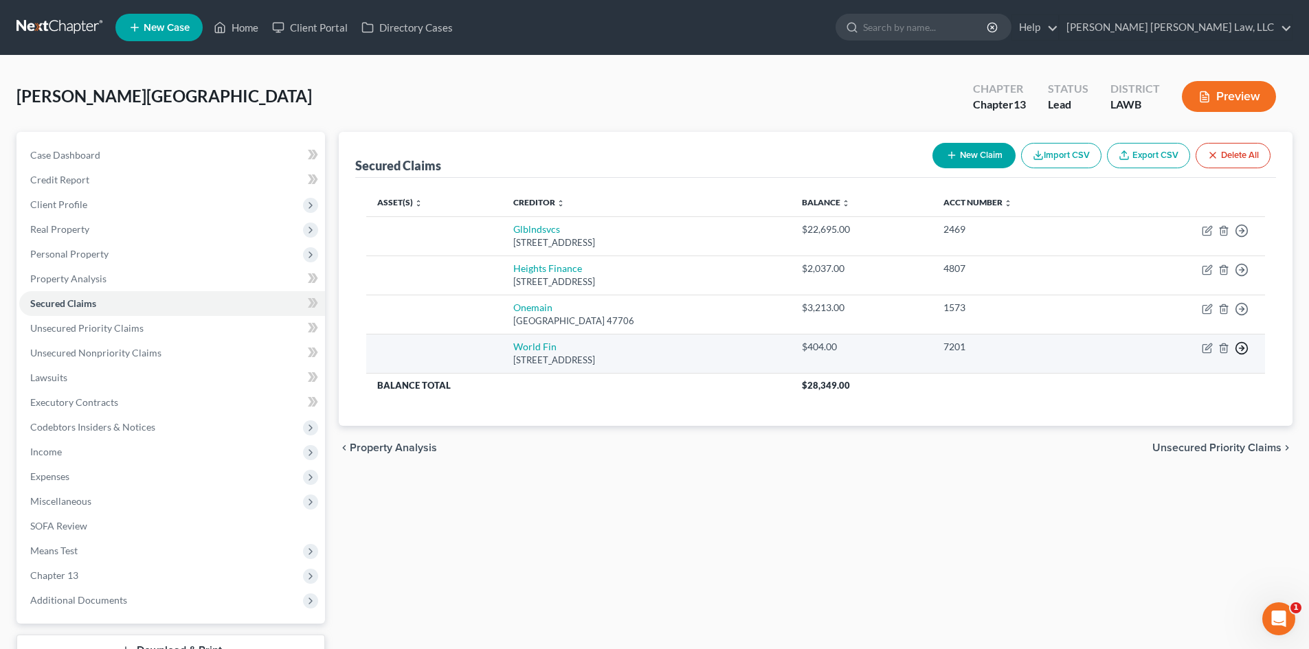
click at [1242, 238] on icon "button" at bounding box center [1242, 231] width 14 height 14
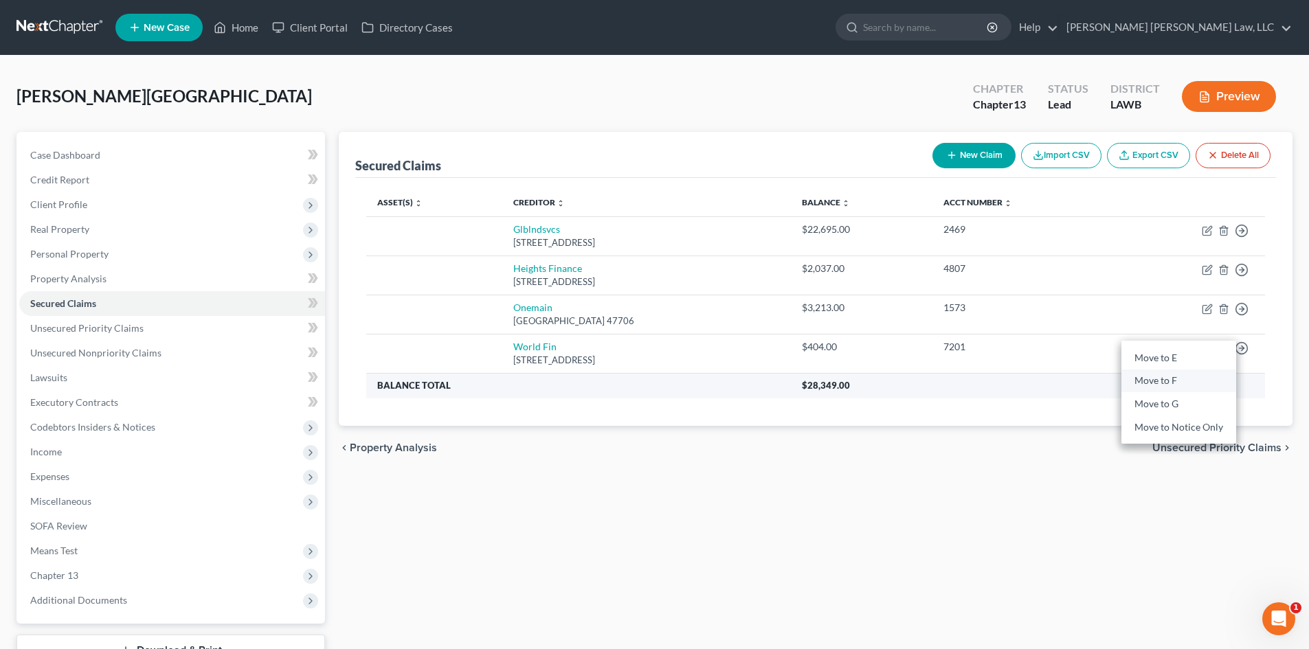
click at [1175, 374] on link "Move to F" at bounding box center [1178, 381] width 115 height 23
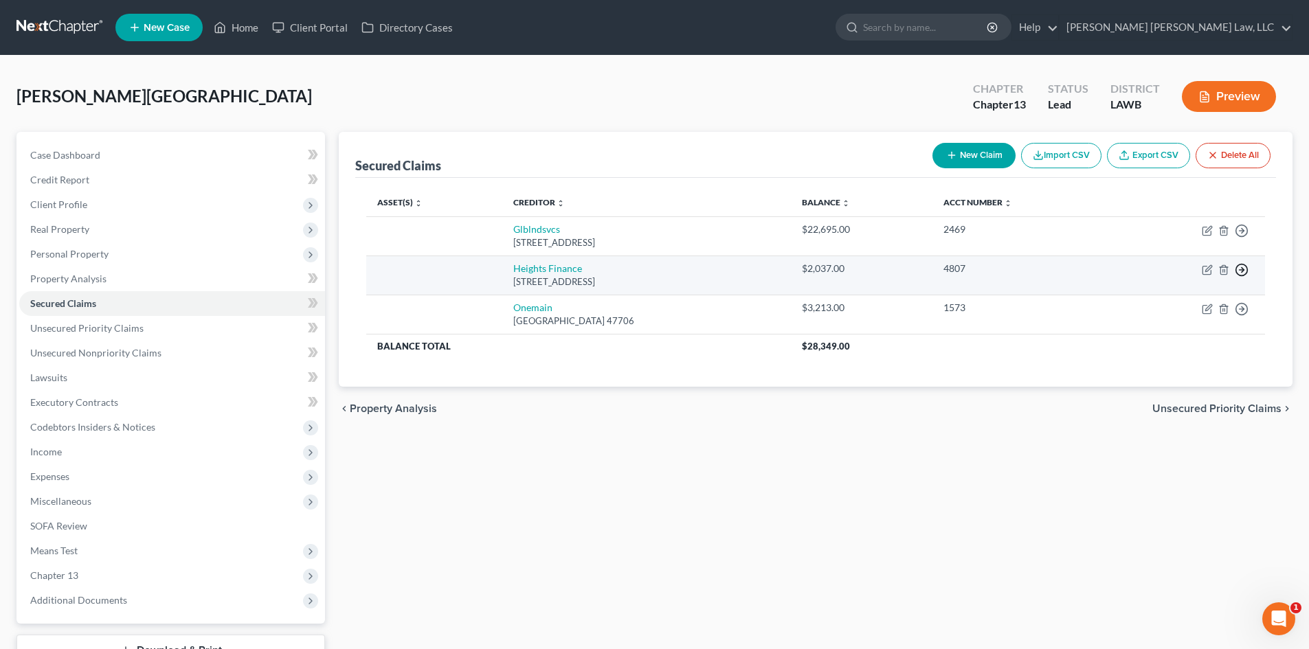
click at [1237, 238] on icon "button" at bounding box center [1242, 231] width 14 height 14
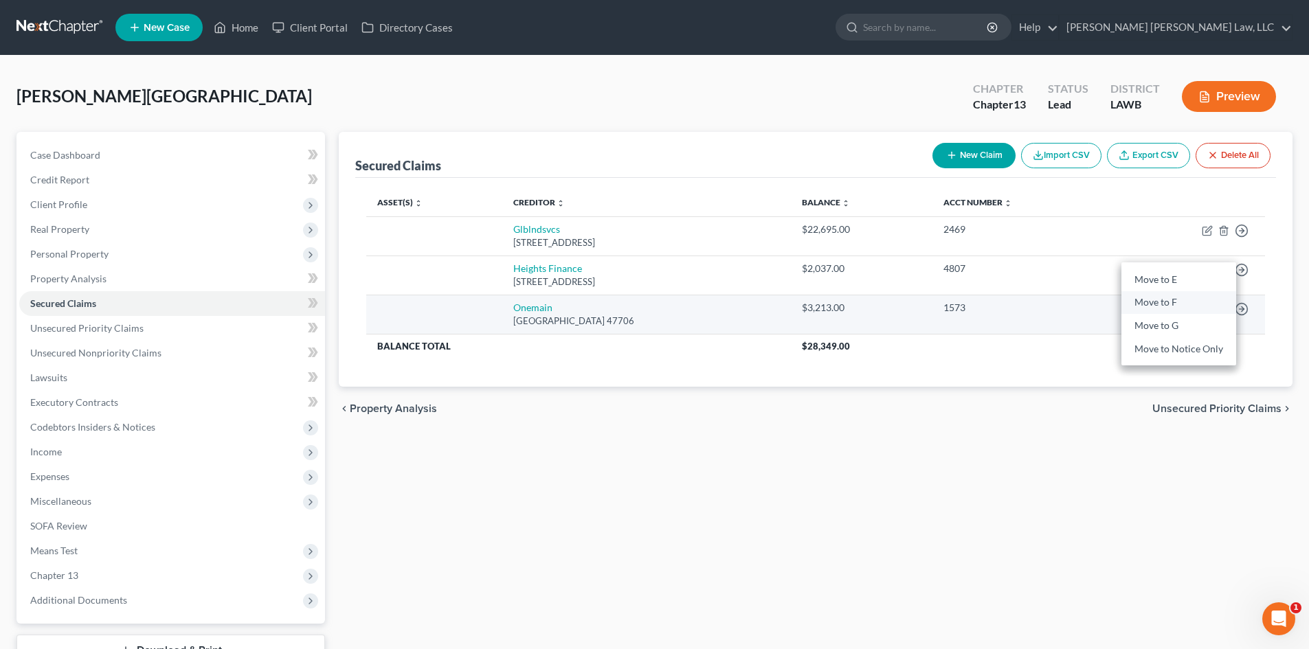
click at [1173, 300] on link "Move to F" at bounding box center [1178, 302] width 115 height 23
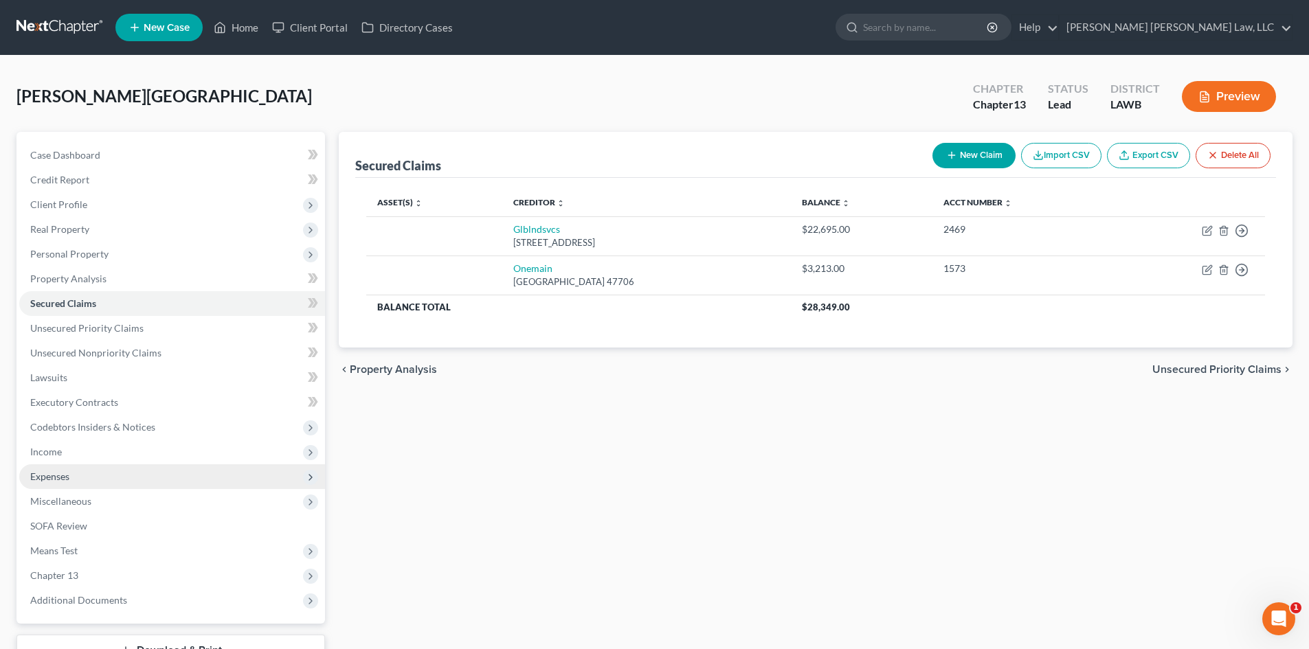
click at [65, 477] on span "Expenses" at bounding box center [49, 477] width 39 height 12
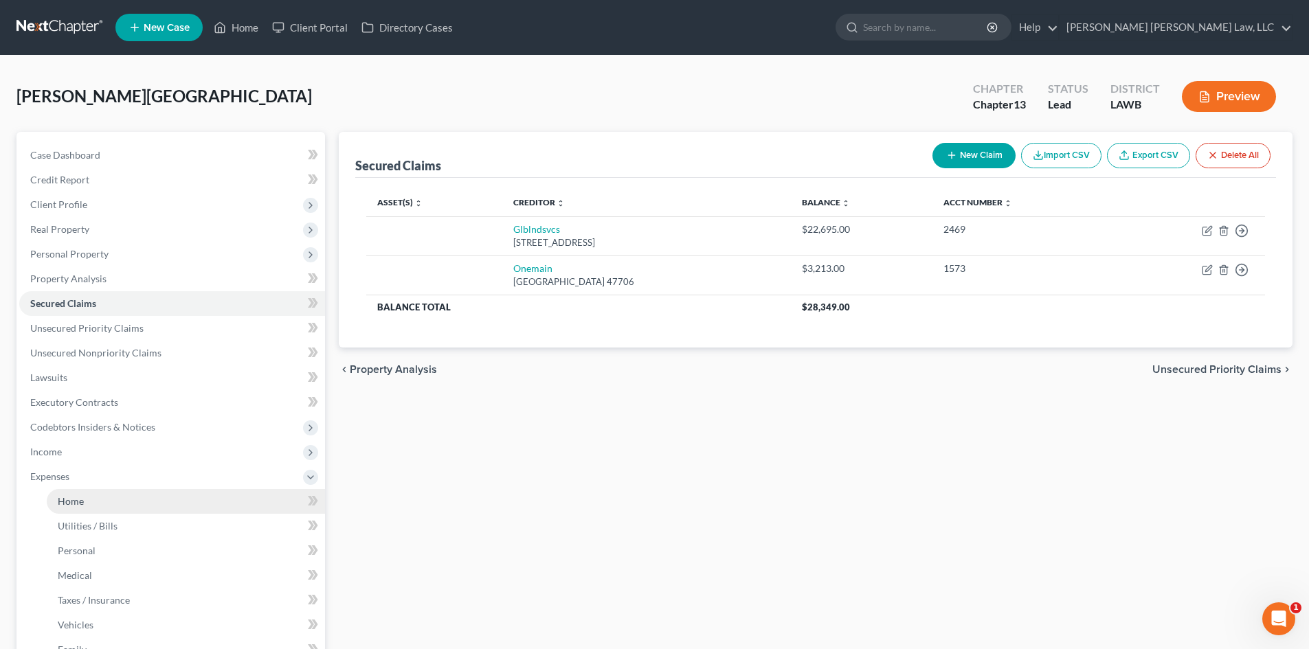
click at [86, 495] on link "Home" at bounding box center [186, 501] width 278 height 25
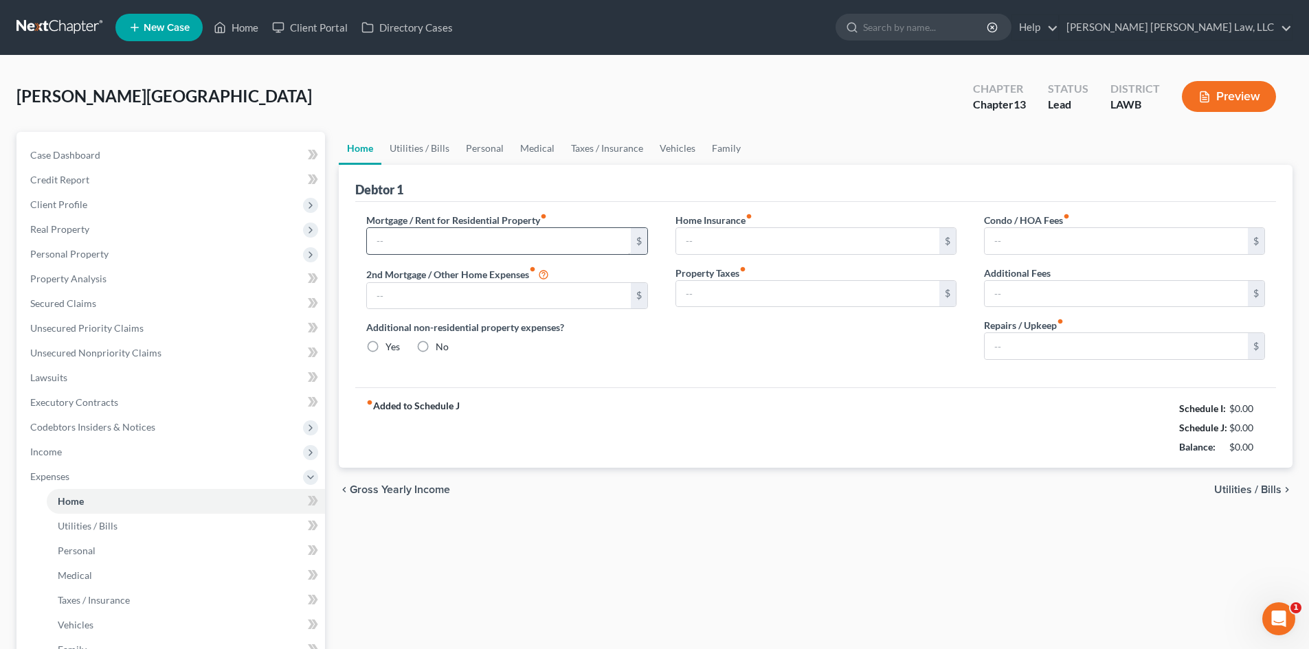
type input "0.00"
radio input "true"
type input "0.00"
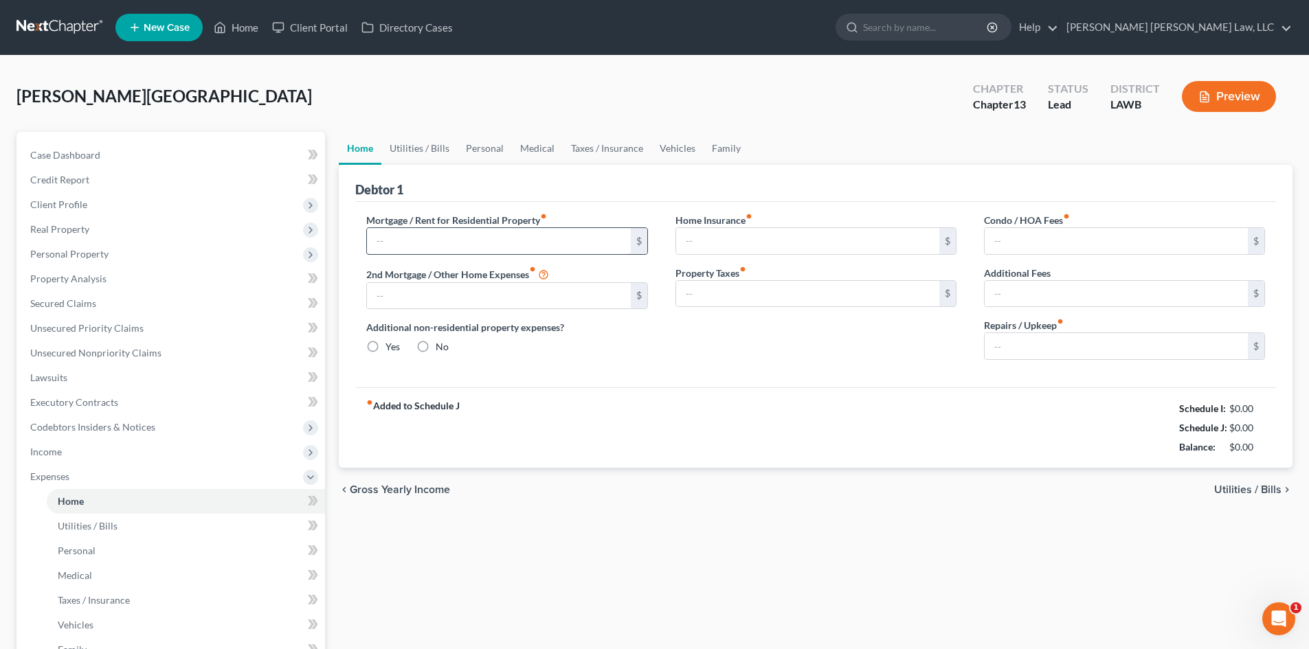
type input "0.00"
click at [508, 236] on input "text" at bounding box center [498, 241] width 263 height 26
type input "1,000.00"
click at [434, 145] on link "Utilities / Bills" at bounding box center [419, 148] width 76 height 33
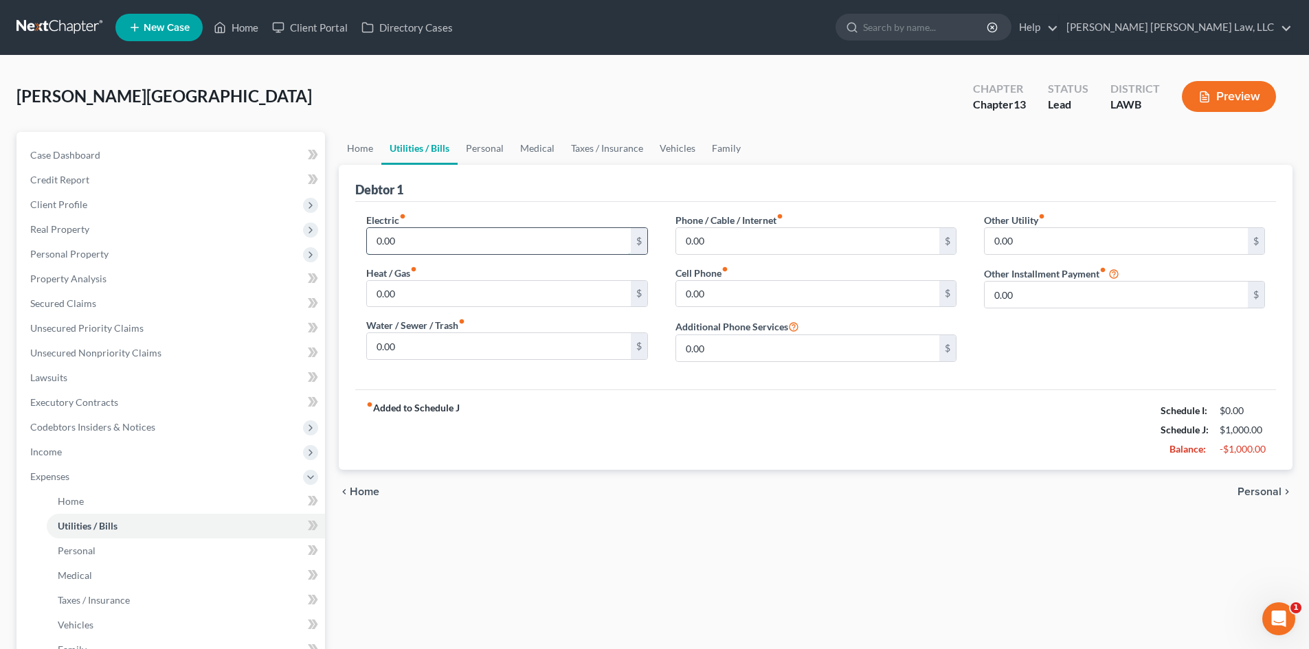
click at [423, 236] on input "0.00" at bounding box center [498, 241] width 263 height 26
type input "300.00"
click at [413, 293] on input "0.00" at bounding box center [498, 294] width 263 height 26
type input "120.00"
click at [413, 350] on input "0.00" at bounding box center [498, 346] width 263 height 26
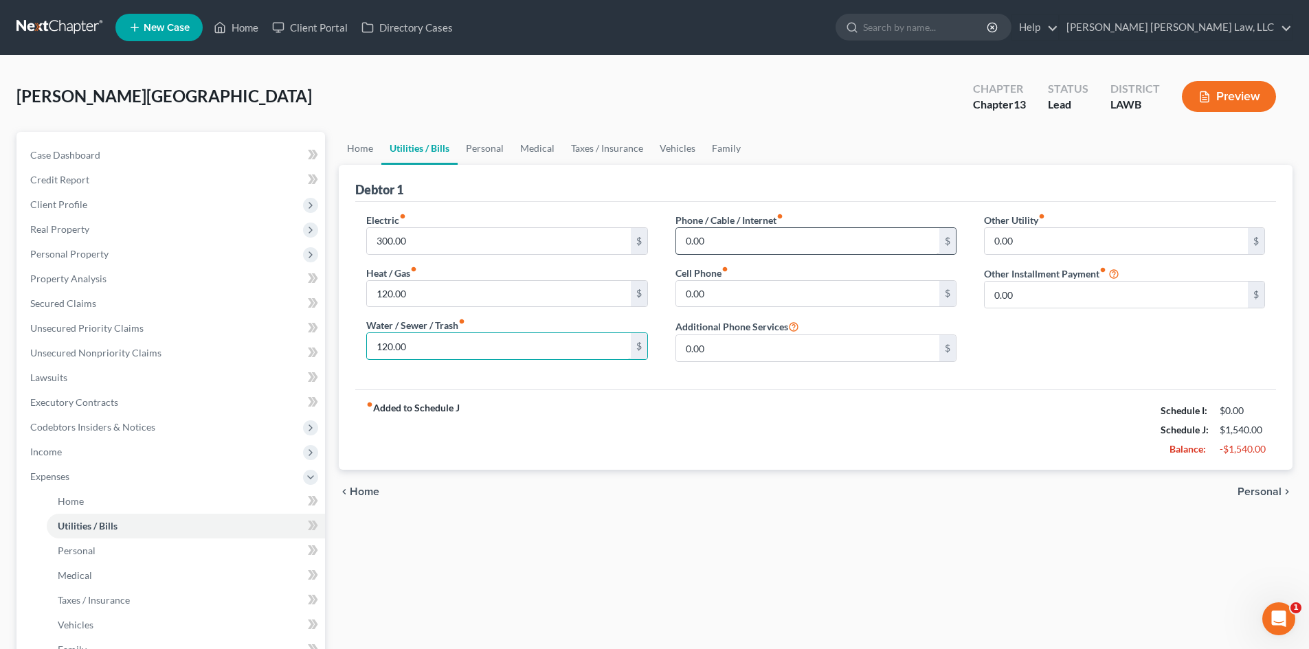
type input "120.00"
click at [710, 239] on input "0.00" at bounding box center [807, 241] width 263 height 26
type input "60.00"
click at [719, 285] on input "0.00" at bounding box center [807, 294] width 263 height 26
type input "140.00"
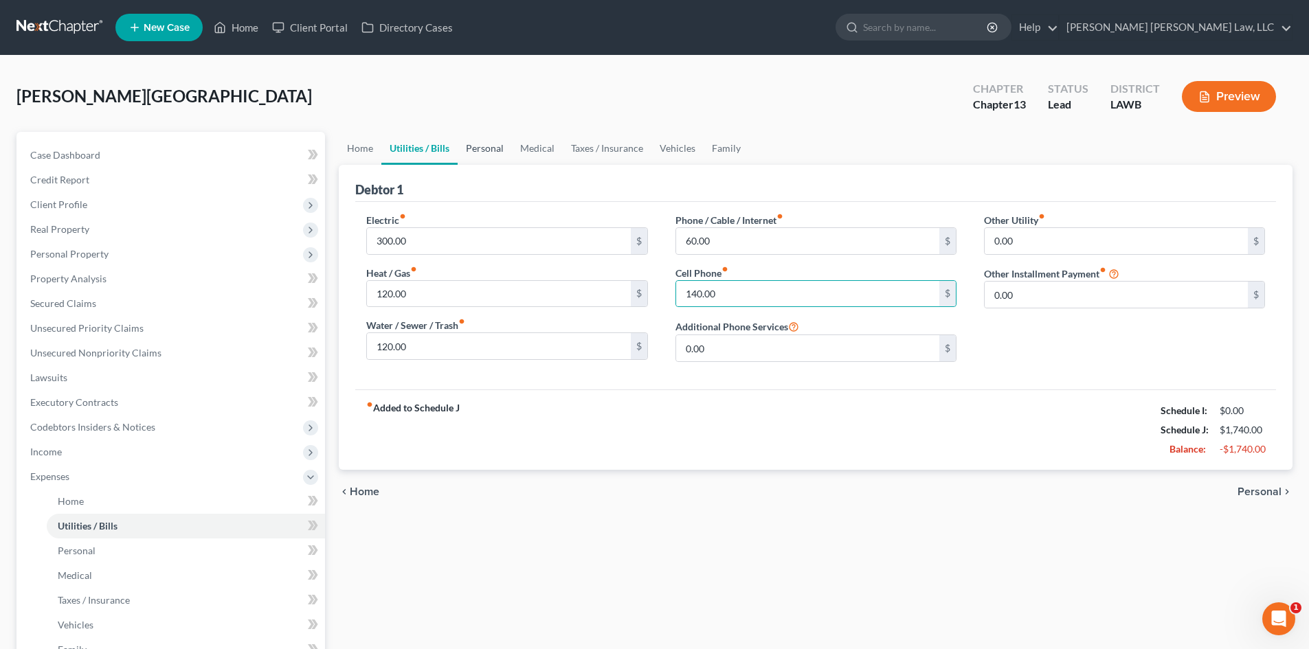
click at [478, 148] on link "Personal" at bounding box center [485, 148] width 54 height 33
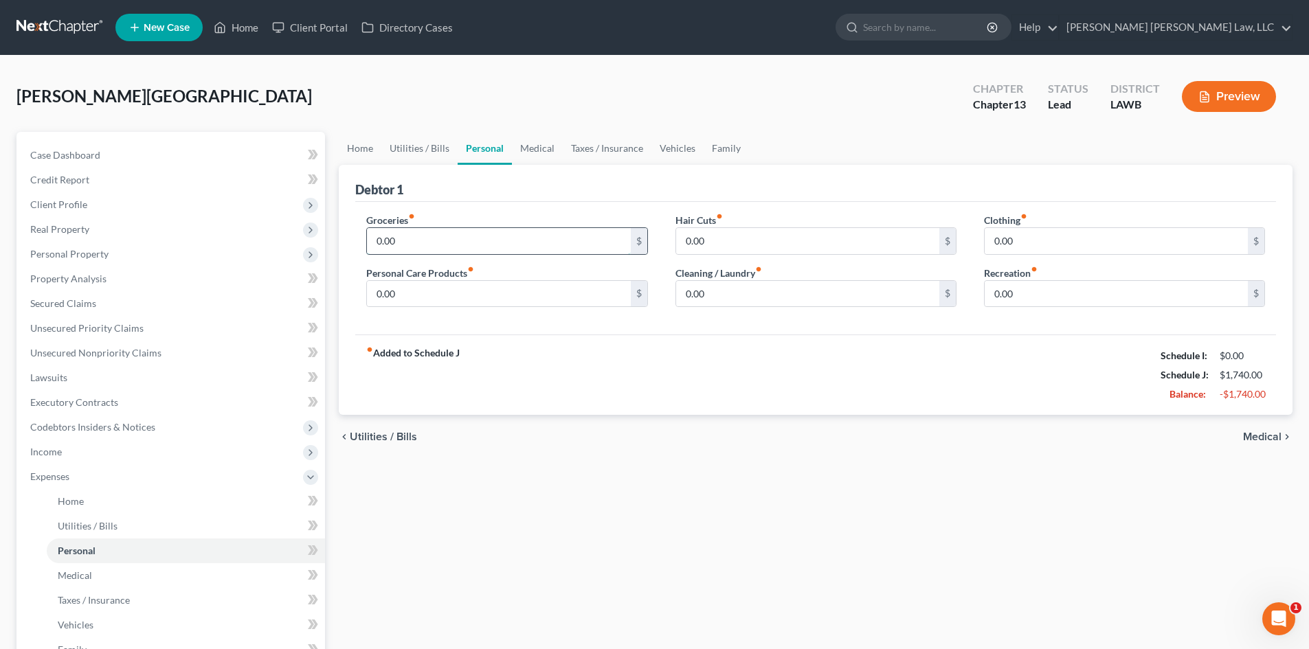
click at [430, 238] on input "0.00" at bounding box center [498, 241] width 263 height 26
click at [416, 290] on input "0.00" at bounding box center [498, 294] width 263 height 26
type input "100.00"
click at [535, 151] on link "Medical" at bounding box center [537, 148] width 51 height 33
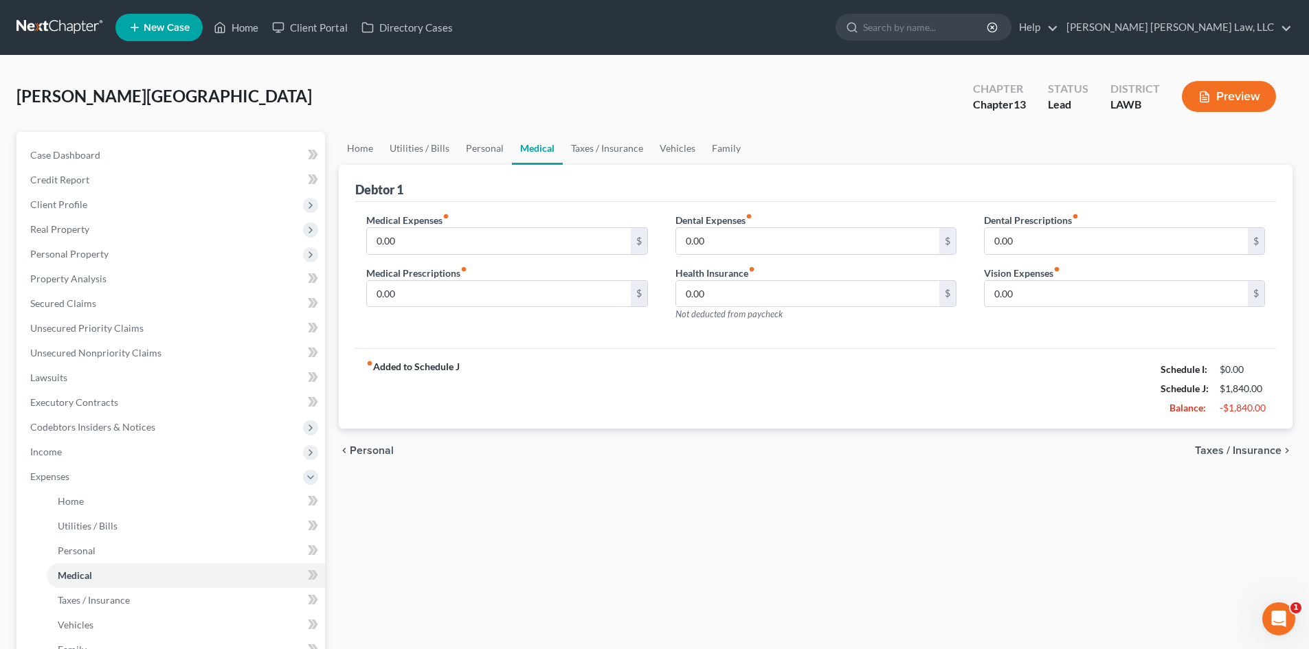
drag, startPoint x: 436, startPoint y: 279, endPoint x: 425, endPoint y: 285, distance: 13.2
click at [436, 279] on label "Medical Prescriptions fiber_manual_record" at bounding box center [416, 273] width 101 height 14
click at [415, 294] on input "0.00" at bounding box center [498, 294] width 263 height 26
type input "5.00"
click at [671, 152] on link "Vehicles" at bounding box center [677, 148] width 52 height 33
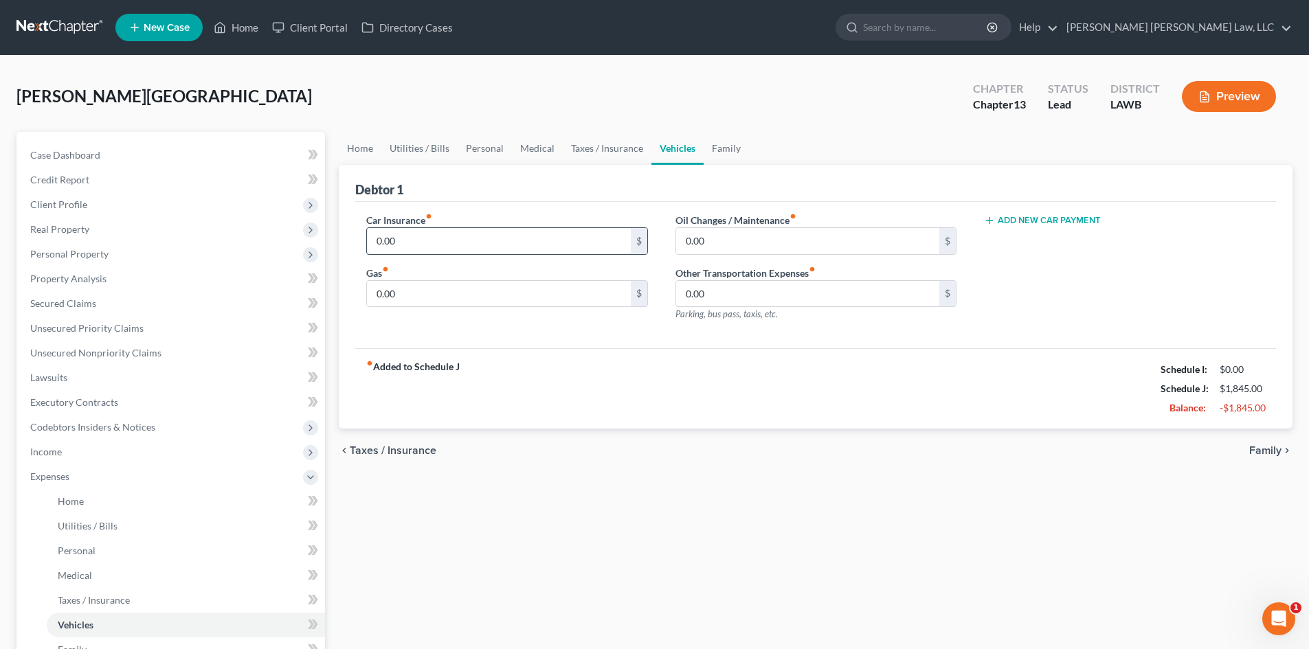
click at [444, 238] on input "0.00" at bounding box center [498, 241] width 263 height 26
type input "320.00"
click at [410, 297] on input "0.00" at bounding box center [498, 294] width 263 height 26
type input "350.00"
type input "60.00"
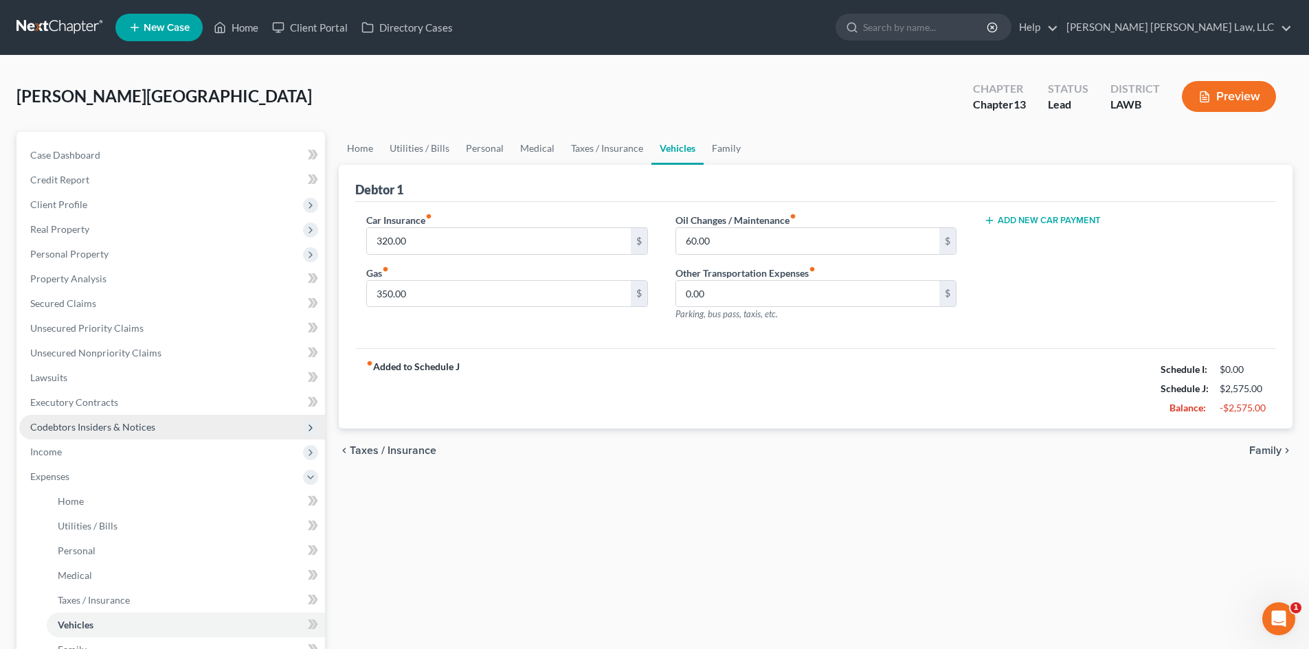
click at [101, 431] on span "Codebtors Insiders & Notices" at bounding box center [92, 427] width 125 height 12
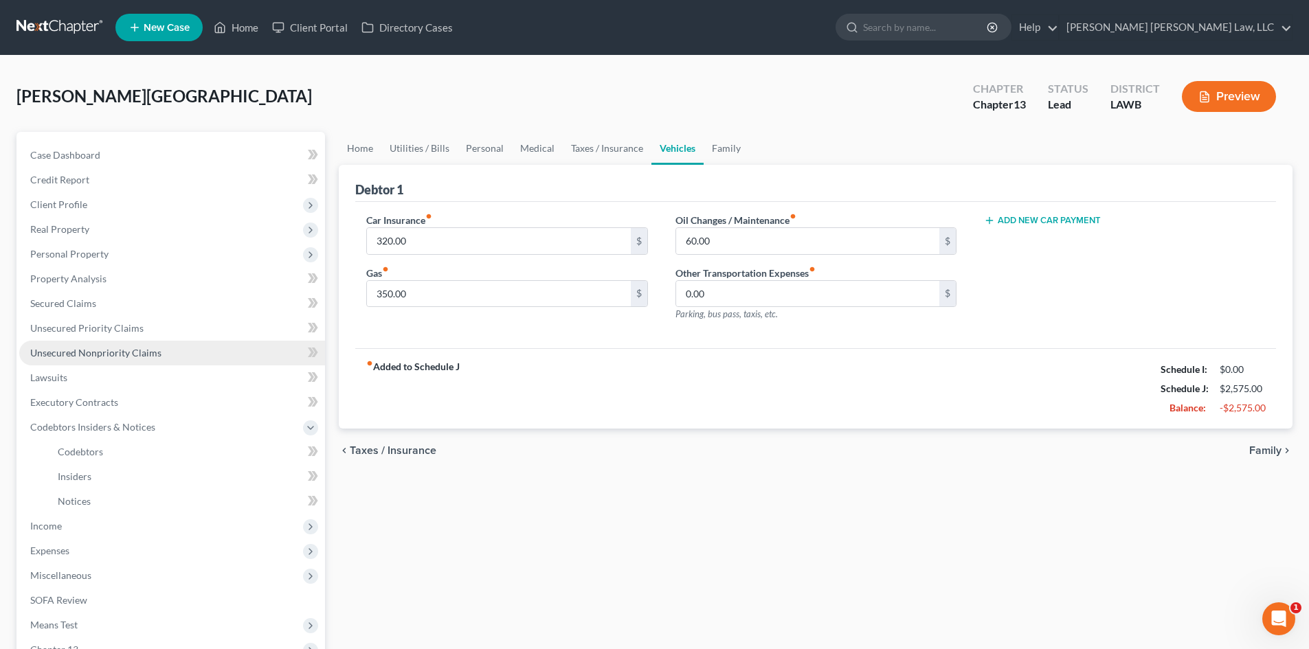
click at [66, 362] on link "Unsecured Nonpriority Claims" at bounding box center [172, 353] width 306 height 25
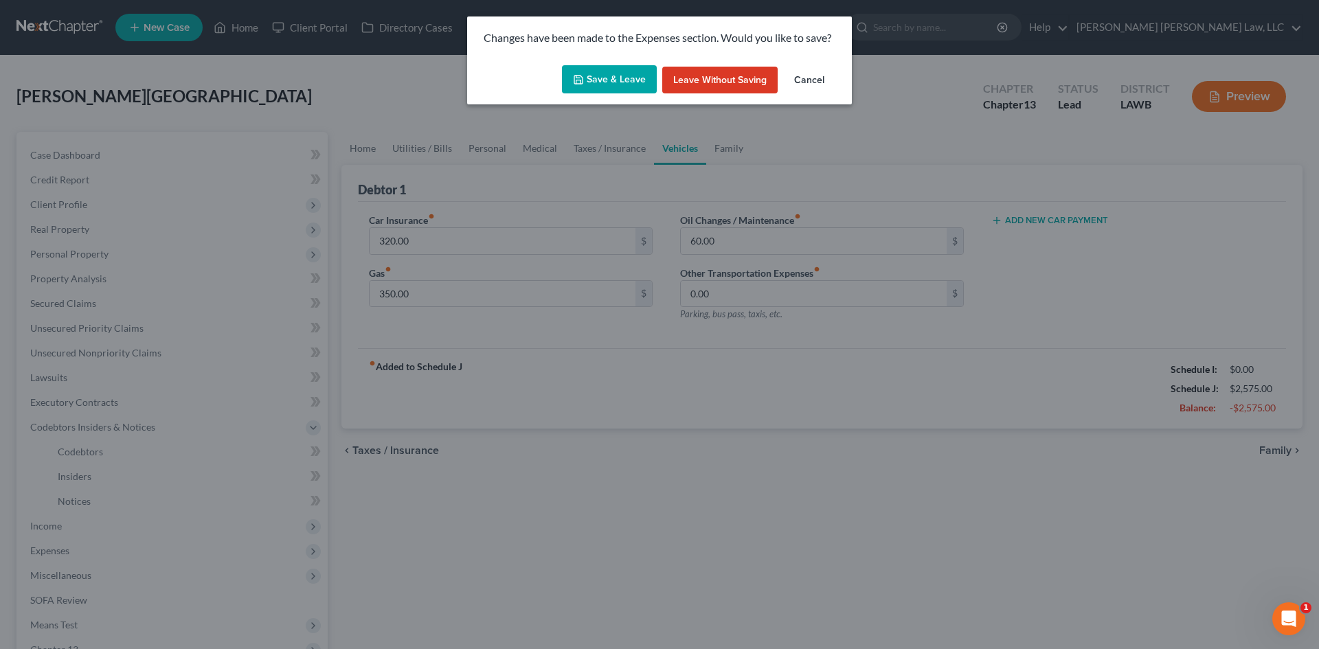
click at [587, 83] on button "Save & Leave" at bounding box center [609, 79] width 95 height 29
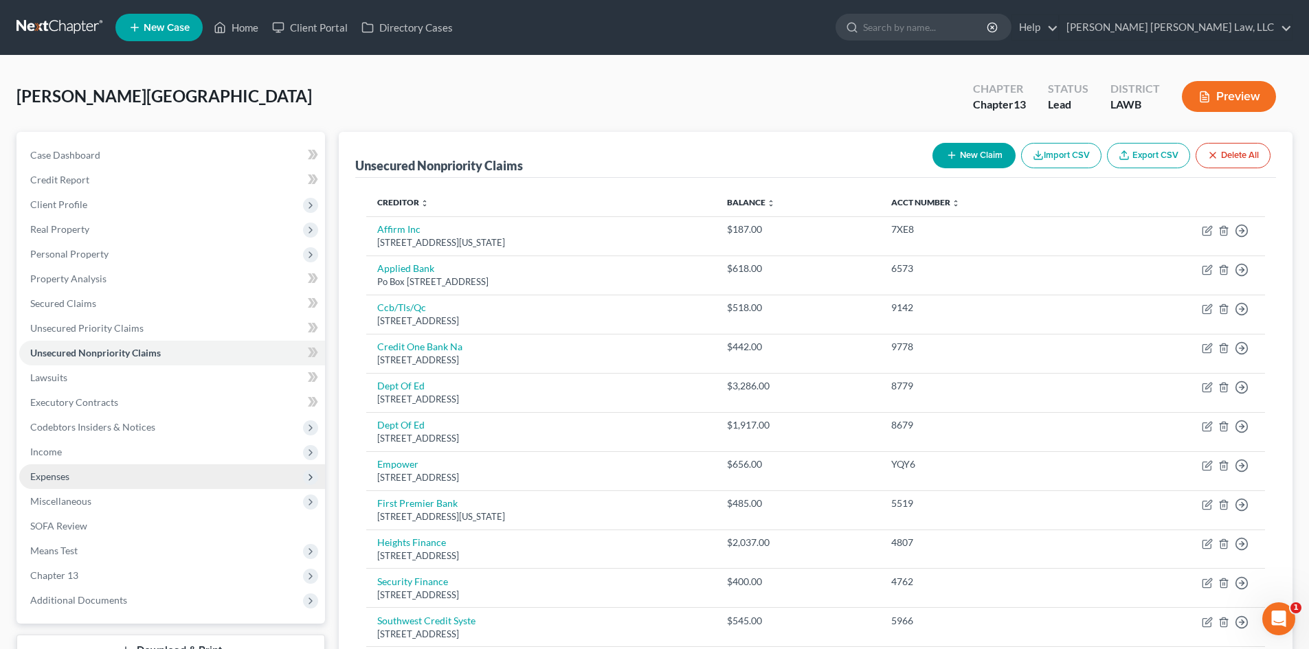
scroll to position [106, 0]
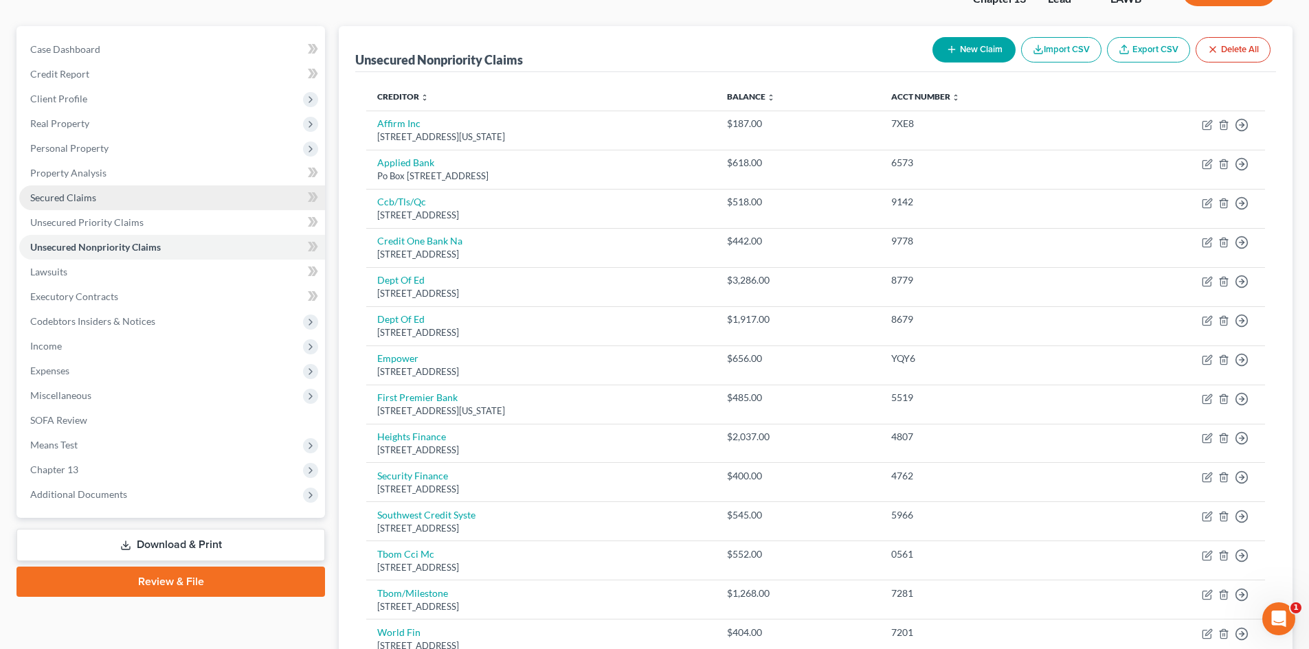
click at [56, 197] on span "Secured Claims" at bounding box center [63, 198] width 66 height 12
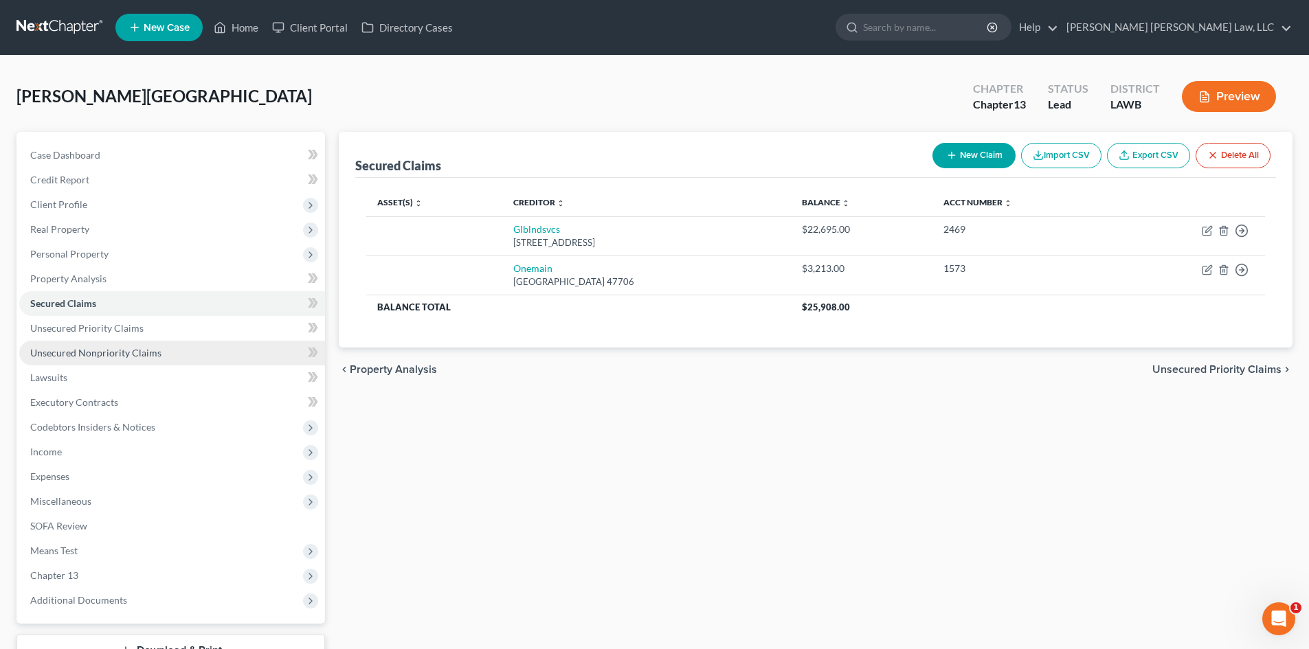
click at [124, 355] on span "Unsecured Nonpriority Claims" at bounding box center [95, 353] width 131 height 12
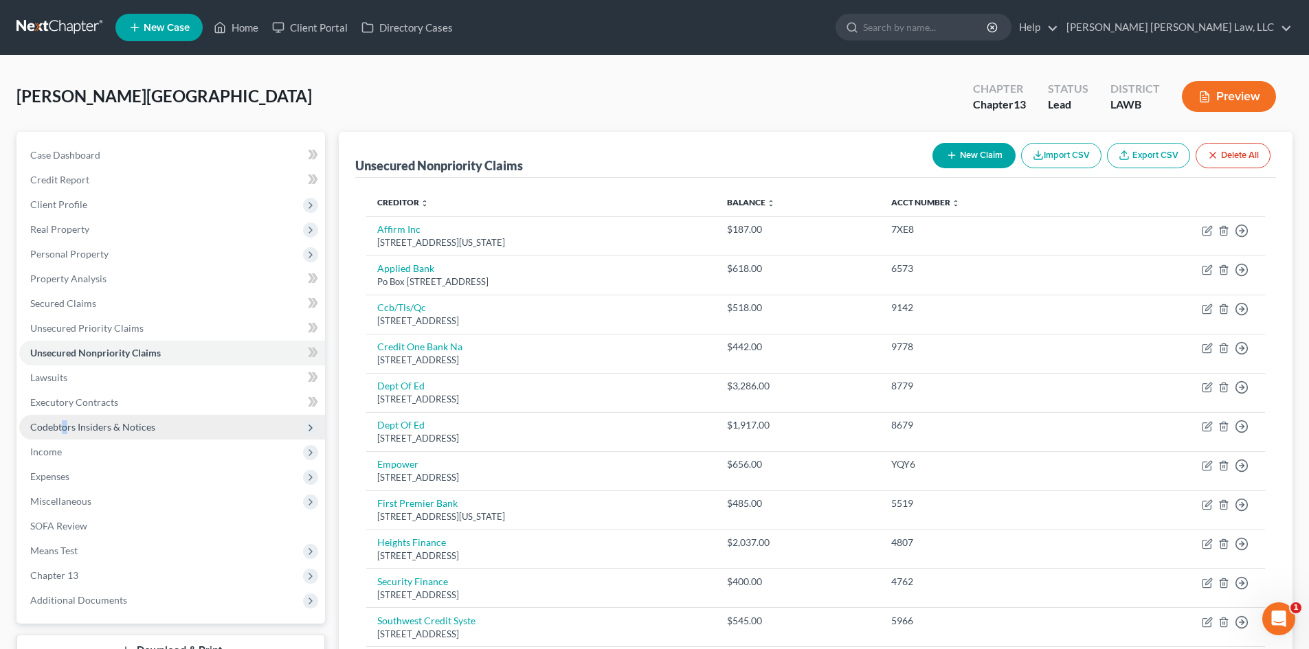
click at [65, 426] on span "Codebtors Insiders & Notices" at bounding box center [92, 427] width 125 height 12
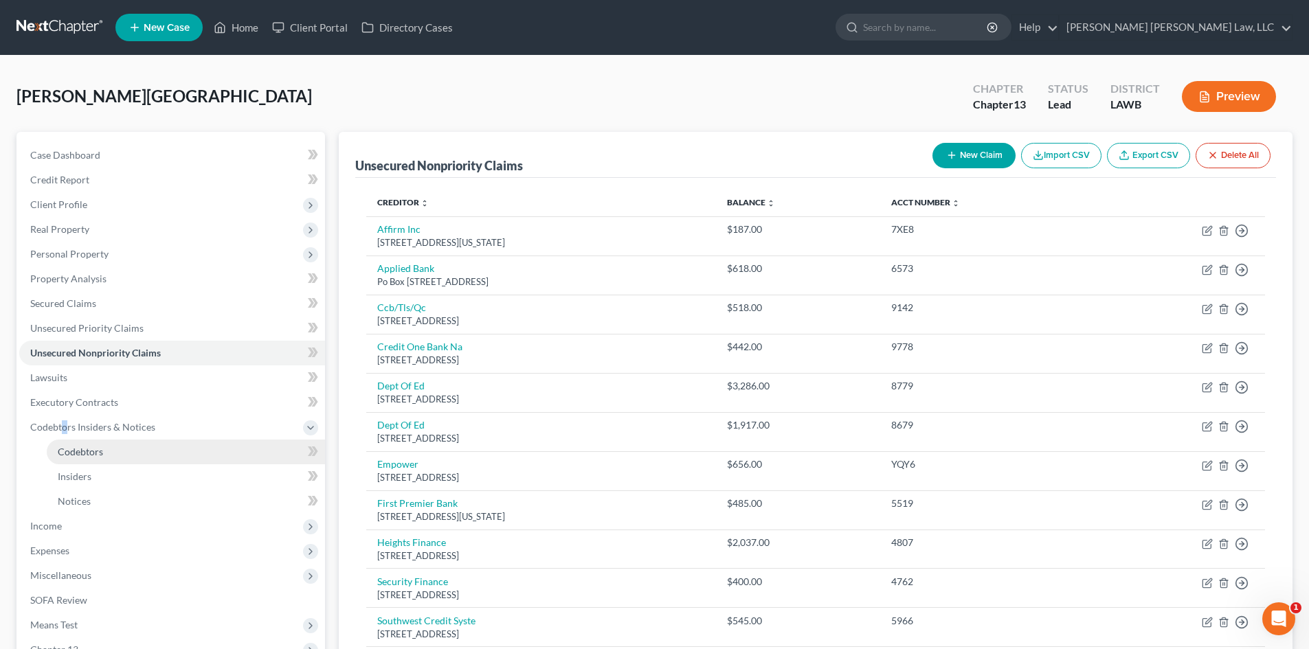
click at [74, 450] on span "Codebtors" at bounding box center [80, 452] width 45 height 12
